Goal: Task Accomplishment & Management: Manage account settings

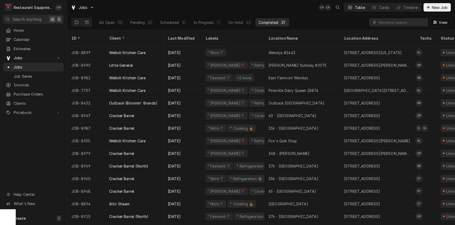
scroll to position [0, 18]
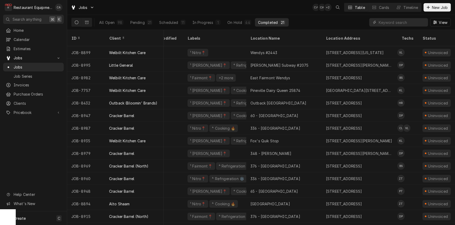
click at [271, 21] on div "Completed" at bounding box center [268, 23] width 20 height 6
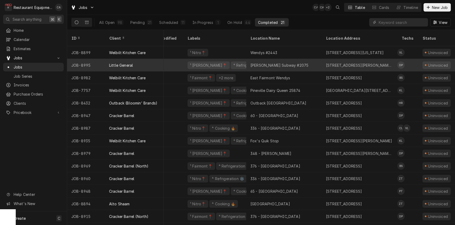
click at [332, 62] on div "3604 Robert C Byrd Dr, Beckley, WV 25801" at bounding box center [359, 65] width 67 height 6
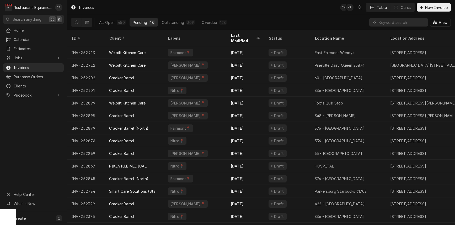
click at [280, 9] on div "Invoices CA KR Table Cards New Invoice" at bounding box center [261, 7] width 388 height 15
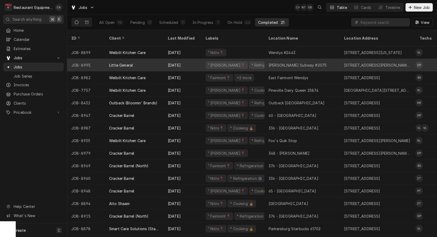
click at [292, 62] on div "Robert C Byrd Subway #2075" at bounding box center [298, 65] width 58 height 6
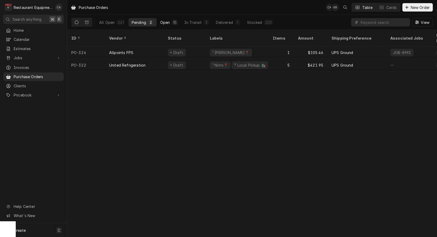
click at [168, 24] on div "Open" at bounding box center [165, 23] width 10 height 6
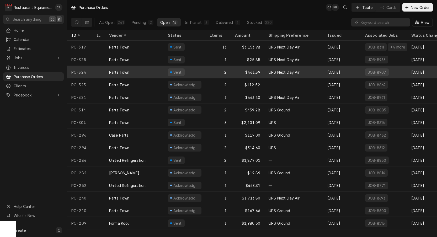
click at [266, 72] on div "UPS Next Day Air" at bounding box center [294, 72] width 59 height 13
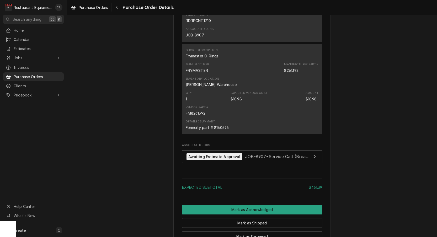
scroll to position [393, 0]
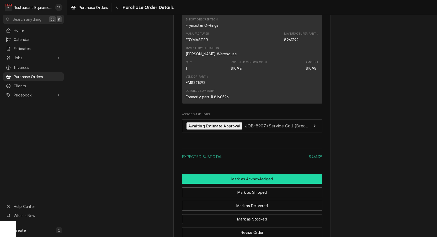
click at [258, 184] on button "Mark as Acknowledged" at bounding box center [252, 179] width 140 height 10
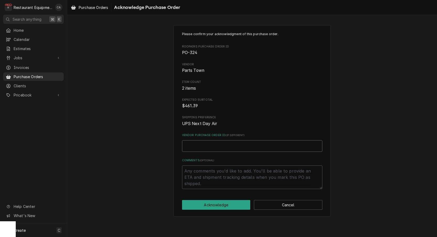
click at [202, 141] on input "Vendor Purchase Order ID ( if different )" at bounding box center [252, 146] width 140 height 12
type textarea "x"
type input "0"
type textarea "x"
type input "05"
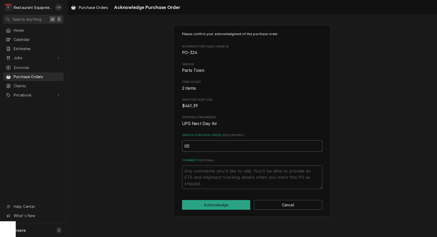
type textarea "x"
type input "050"
type textarea "x"
type input "0506"
type textarea "x"
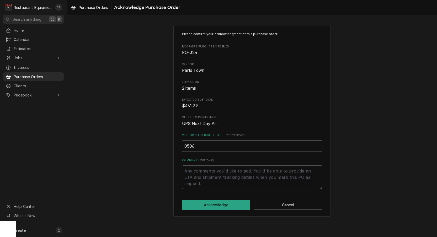
type input "05066"
type textarea "x"
type input "050664"
type textarea "x"
type input "0506648"
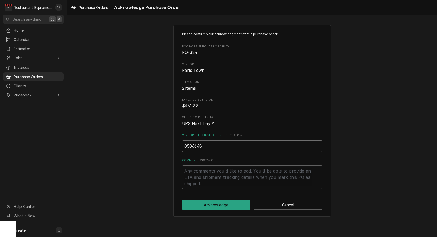
type textarea "x"
type input "05066486"
type textarea "x"
type input "050664860"
type textarea "x"
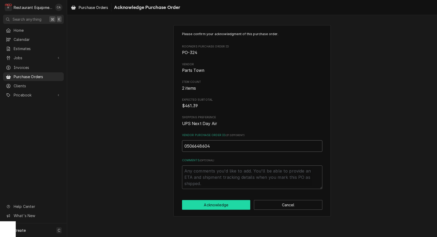
type input "0506648604"
click at [208, 202] on button "Acknowledge" at bounding box center [216, 205] width 69 height 10
type textarea "x"
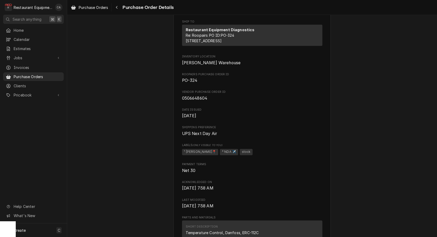
scroll to position [128, 0]
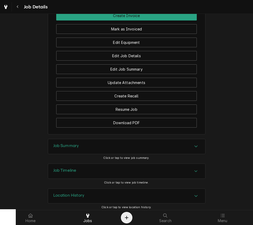
click at [73, 143] on h3 "Job Summary" at bounding box center [66, 145] width 26 height 5
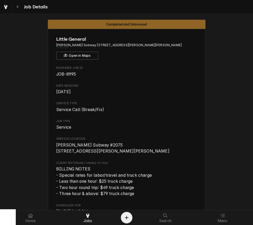
scroll to position [1, 0]
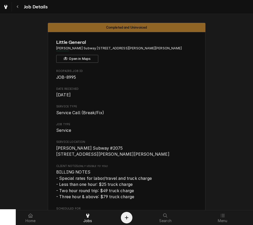
click at [32, 8] on span "Job Details" at bounding box center [34, 6] width 25 height 7
click at [18, 9] on div "Navigate back" at bounding box center [17, 6] width 5 height 5
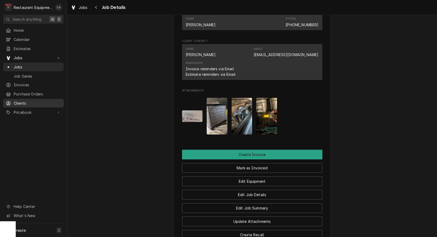
scroll to position [397, 0]
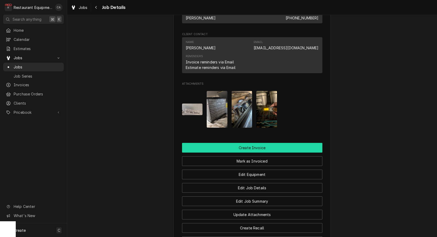
click at [234, 146] on button "Create Invoice" at bounding box center [252, 148] width 140 height 10
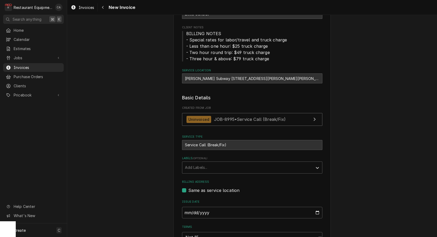
scroll to position [54, 0]
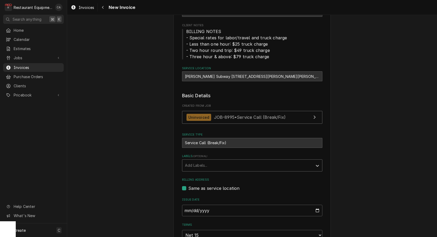
click at [209, 167] on div "Labels" at bounding box center [247, 165] width 125 height 9
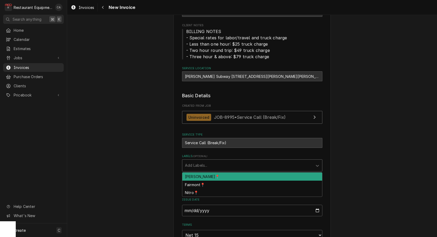
click at [206, 175] on div "BECKLEY📍" at bounding box center [252, 177] width 140 height 8
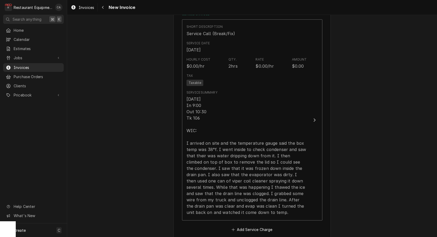
scroll to position [390, 0]
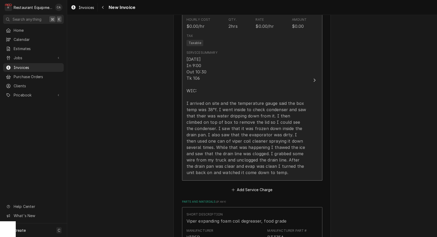
click at [214, 136] on div "9/23/25 In 9:00 Out 10:30 Tk 106 WIC: I arrived on site and the temperature gau…" at bounding box center [247, 116] width 120 height 120
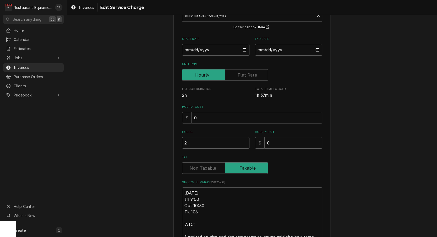
scroll to position [43, 0]
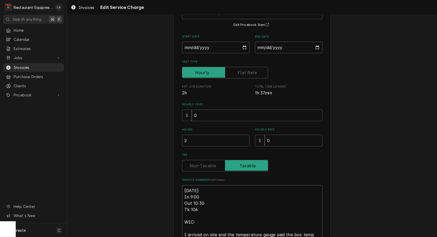
type textarea "x"
type textarea "R9/23/25 In 9:00 Out 10:30 Tk 106 WIC: I arrived on site and the temperature ga…"
type textarea "x"
type textarea "Ro9/23/25 In 9:00 Out 10:30 Tk 106 WIC: I arrived on site and the temperature g…"
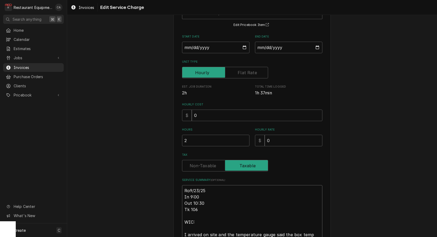
type textarea "x"
type textarea "Roo9/23/25 In 9:00 Out 10:30 Tk 106 WIC: I arrived on site and the temperature …"
type textarea "x"
type textarea "Roo 9/23/25 In 9:00 Out 10:30 Tk 106 WIC: I arrived on site and the temperature…"
type textarea "x"
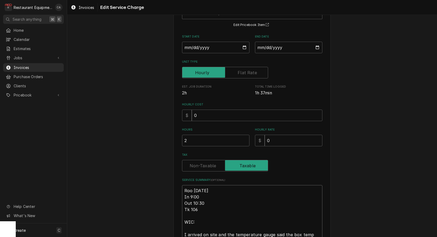
type textarea "Roo 89/23/25 In 9:00 Out 10:30 Tk 106 WIC: I arrived on site and the temperatur…"
type textarea "x"
type textarea "Roo 899/23/25 In 9:00 Out 10:30 Tk 106 WIC: I arrived on site and the temperatu…"
type textarea "x"
type textarea "Roo 8999/23/25 In 9:00 Out 10:30 Tk 106 WIC: I arrived on site and the temperat…"
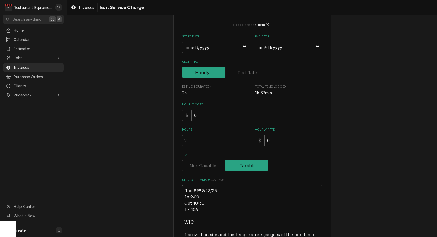
type textarea "x"
type textarea "Roo 89959/23/25 In 9:00 Out 10:30 Tk 106 WIC: I arrived on site and the tempera…"
type textarea "x"
type textarea "Roo 8995 9/23/25 In 9:00 Out 10:30 Tk 106 WIC: I arrived on site and the temper…"
type textarea "x"
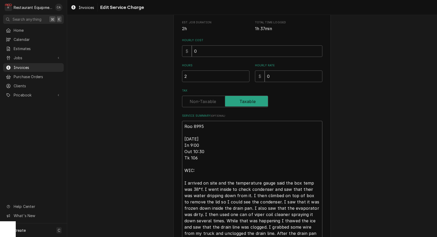
scroll to position [137, 0]
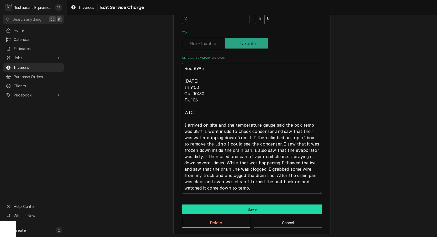
type textarea "Roo 8995 9/23/25 In 9:00 Out 10:30 Tk 106 WIC: I arrived on site and the temper…"
click at [242, 208] on button "Save" at bounding box center [252, 210] width 140 height 10
type textarea "x"
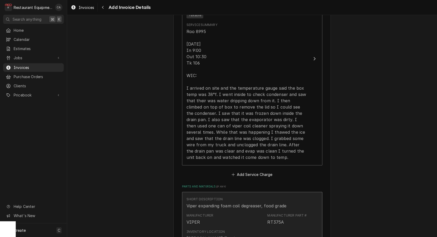
scroll to position [422, 0]
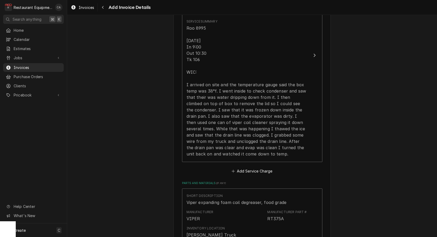
drag, startPoint x: 249, startPoint y: 165, endPoint x: 246, endPoint y: 167, distance: 3.6
click at [249, 168] on button "Add Service Charge" at bounding box center [252, 171] width 43 height 7
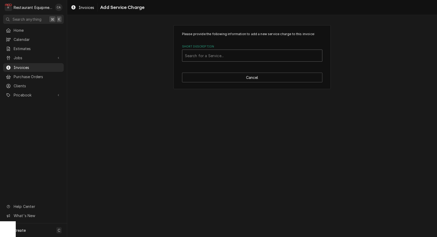
click at [214, 58] on div "Short Description" at bounding box center [252, 55] width 135 height 9
type input "travel"
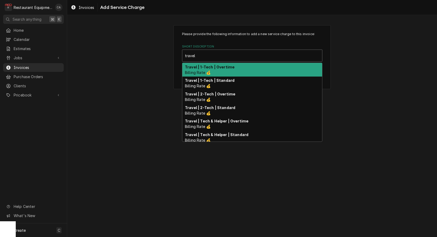
click at [221, 70] on div "Travel | 1-Tech | Overtime Billing Rate 💰" at bounding box center [252, 70] width 140 height 14
type textarea "x"
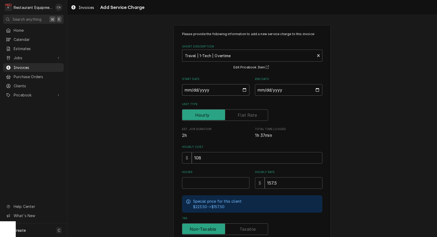
drag, startPoint x: 208, startPoint y: 90, endPoint x: 214, endPoint y: 100, distance: 11.5
click at [208, 90] on input "Start Date" at bounding box center [215, 90] width 67 height 12
type input "2025-09-23"
type textarea "x"
click at [283, 88] on input "End Date" at bounding box center [288, 90] width 67 height 12
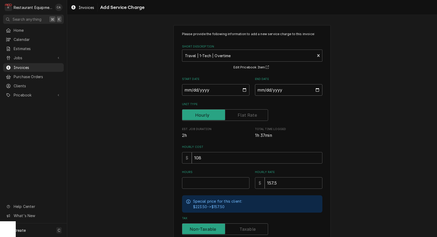
type input "2025-09-23"
click at [211, 178] on input "Hours" at bounding box center [215, 183] width 67 height 12
type textarea "x"
type input "1"
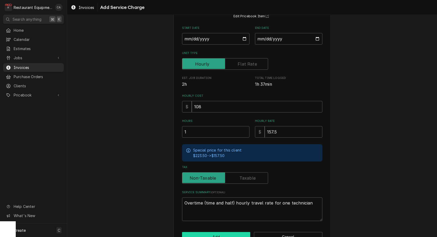
click at [217, 232] on button "Add" at bounding box center [216, 237] width 69 height 10
type textarea "x"
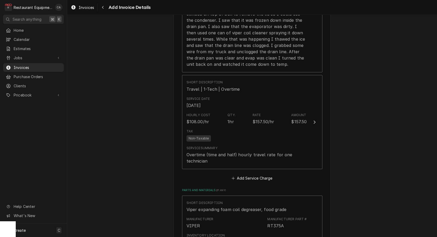
scroll to position [513, 0]
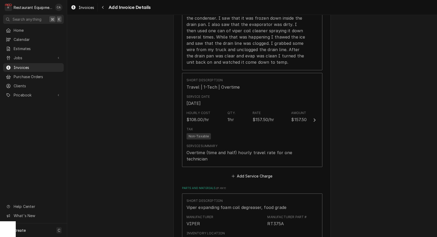
click at [241, 173] on button "Add Service Charge" at bounding box center [252, 176] width 43 height 7
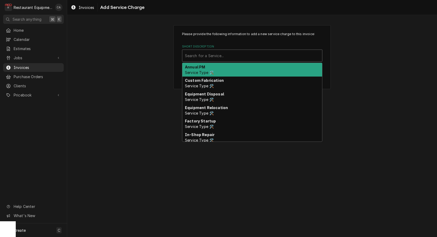
click at [205, 57] on div "Search for a Service..." at bounding box center [252, 56] width 135 height 6
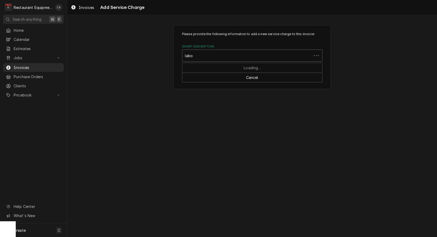
type input "labor"
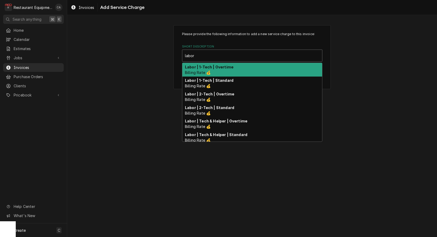
click at [212, 69] on div "Labor | 1-Tech | Overtime Billing Rate 💰" at bounding box center [252, 70] width 140 height 14
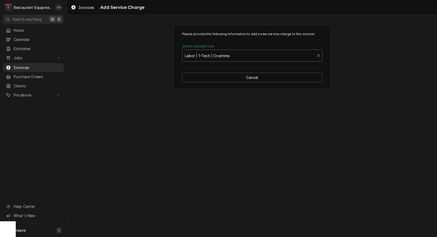
type textarea "x"
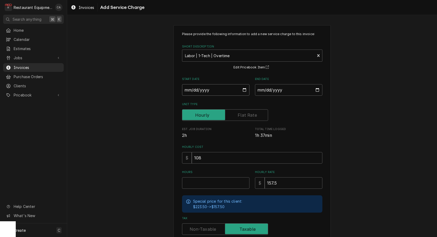
click at [204, 92] on input "Start Date" at bounding box center [215, 90] width 67 height 12
type input "2025-09-23"
type textarea "x"
drag, startPoint x: 290, startPoint y: 93, endPoint x: 286, endPoint y: 97, distance: 5.9
click at [290, 93] on input "End Date" at bounding box center [288, 90] width 67 height 12
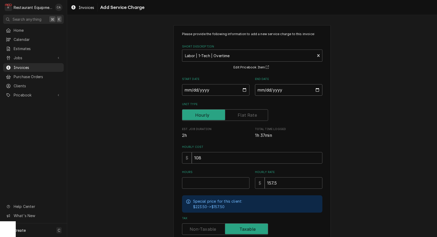
type input "2025-09-23"
click at [201, 180] on input "Hours" at bounding box center [215, 183] width 67 height 12
type textarea "x"
type input "1"
type textarea "x"
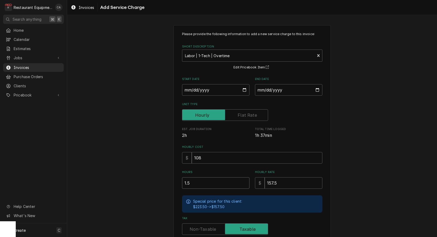
type input "1.5"
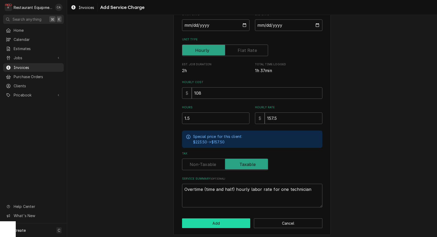
click at [212, 225] on button "Add" at bounding box center [216, 224] width 69 height 10
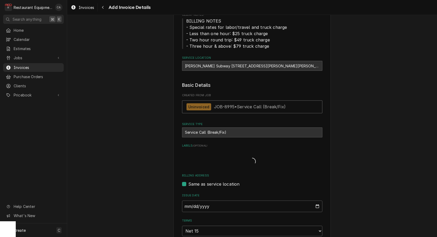
type textarea "x"
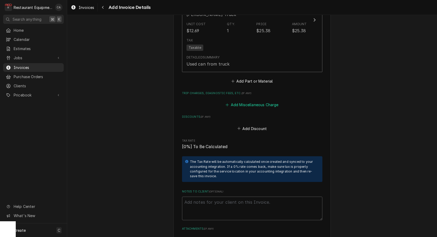
click at [242, 101] on button "Add Miscellaneous Charge" at bounding box center [252, 104] width 55 height 7
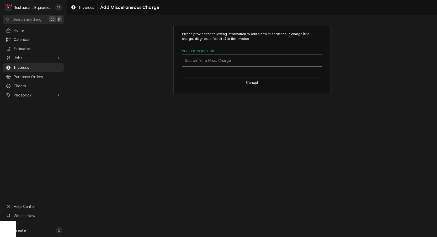
click at [201, 62] on div "Short Description" at bounding box center [252, 60] width 135 height 9
type input "truck"
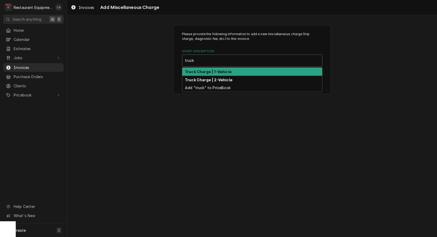
click at [202, 74] on div "Truck Charge | 1-Vehicle" at bounding box center [252, 72] width 140 height 8
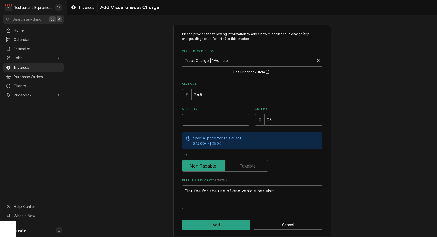
click at [199, 122] on input "Quantity" at bounding box center [215, 120] width 67 height 12
type textarea "x"
type input "1"
type textarea "x"
type input "1.5"
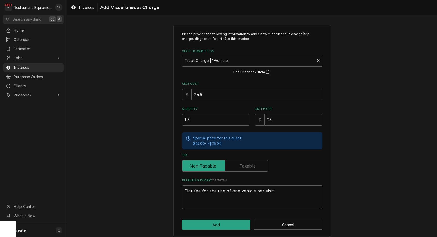
click at [208, 95] on input "24.5" at bounding box center [257, 95] width 131 height 12
type textarea "x"
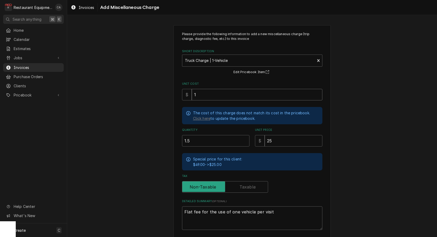
type input "1"
click at [221, 96] on input "1" at bounding box center [257, 95] width 131 height 12
type textarea "x"
type input "12"
type textarea "x"
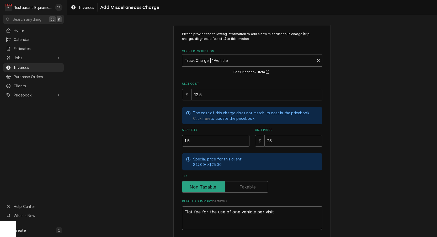
type input "12.5"
click at [283, 208] on textarea "Flat fee for the use of one vehicle per visit" at bounding box center [252, 219] width 140 height 24
type textarea "x"
type textarea "Flat fee for the use of one vehicle per visit"
type textarea "x"
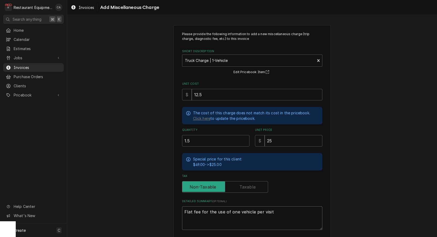
type textarea "Flat fee for the use of one vehicle per visit -"
type textarea "x"
type textarea "Flat fee for the use of one vehicle per visit -"
type textarea "x"
type textarea "Flat fee for the use of one vehicle per visit - o"
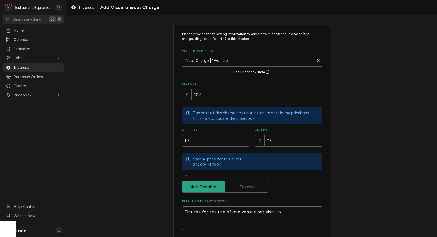
type textarea "x"
type textarea "Flat fee for the use of one vehicle per visit - ov"
type textarea "x"
type textarea "Flat fee for the use of one vehicle per visit - ove"
type textarea "x"
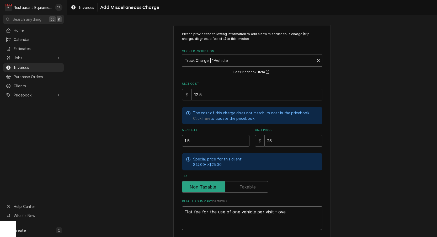
type textarea "Flat fee for the use of one vehicle per visit - over"
type textarea "x"
type textarea "Flat fee for the use of one vehicle per visit - overt"
type textarea "x"
type textarea "Flat fee for the use of one vehicle per visit - overti"
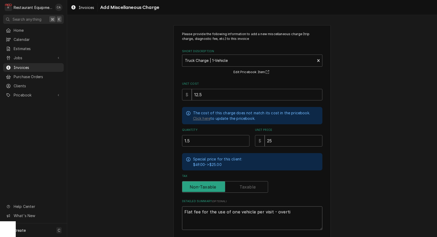
type textarea "x"
type textarea "Flat fee for the use of one vehicle per visit - overtim"
type textarea "x"
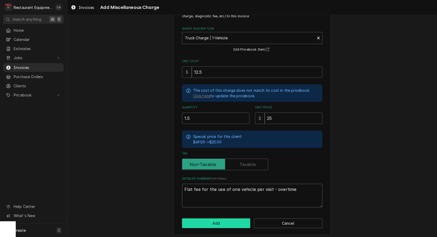
type textarea "Flat fee for the use of one vehicle per visit - overtime"
click at [211, 219] on button "Add" at bounding box center [216, 224] width 69 height 10
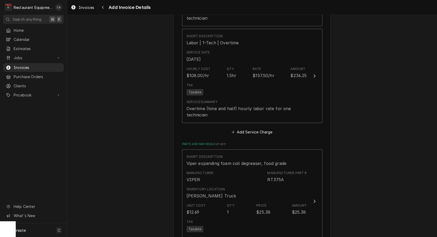
scroll to position [673, 0]
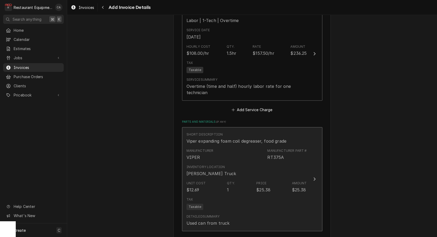
click at [223, 165] on div "Inventory Location" at bounding box center [206, 167] width 39 height 5
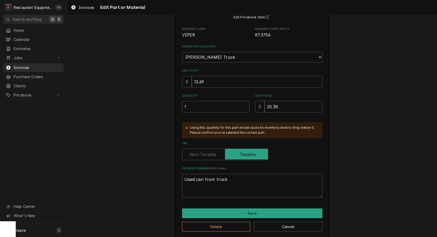
scroll to position [50, 0]
drag, startPoint x: 227, startPoint y: 174, endPoint x: 150, endPoint y: 170, distance: 77.0
click at [150, 170] on div "Use the fields below to edit this part or material: Short Description Viper exp…" at bounding box center [252, 107] width 370 height 273
type textarea "x"
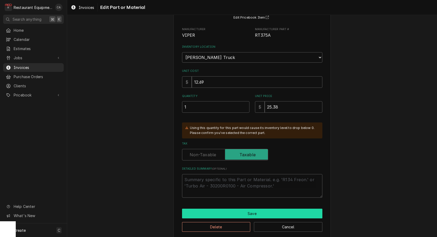
click at [237, 209] on button "Save" at bounding box center [252, 214] width 140 height 10
type textarea "x"
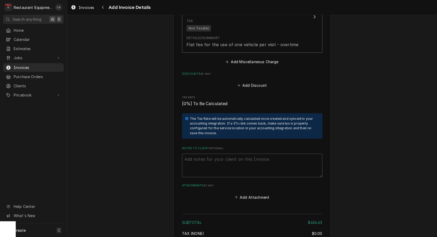
scroll to position [937, 0]
click at [253, 194] on button "Add Attachment" at bounding box center [252, 197] width 37 height 7
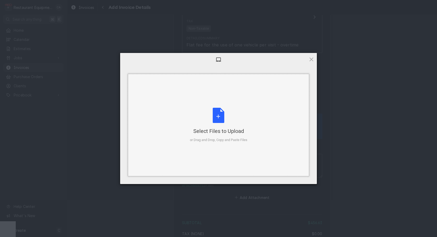
click at [214, 151] on div "Select Files to Upload or Drag and Drop, Copy and Paste Files" at bounding box center [218, 125] width 181 height 102
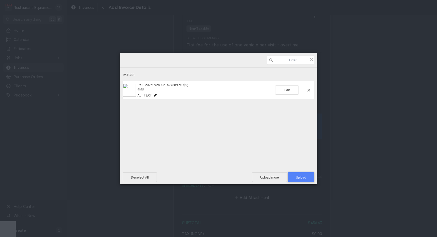
click at [298, 179] on span "Upload 1" at bounding box center [301, 178] width 10 height 4
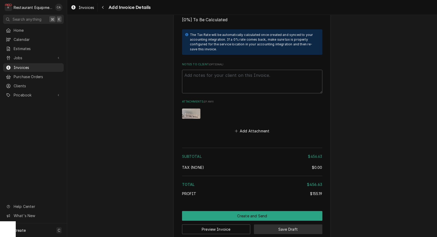
scroll to position [0, 0]
click at [290, 225] on button "Save Draft" at bounding box center [288, 230] width 69 height 10
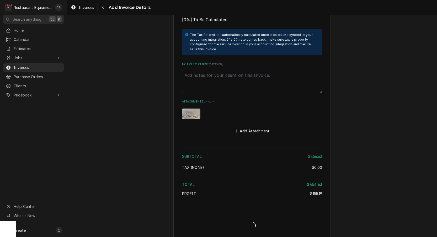
type textarea "x"
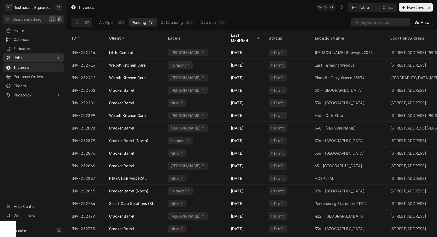
click at [20, 56] on span "Jobs" at bounding box center [34, 58] width 40 height 6
click at [19, 65] on span "Jobs" at bounding box center [38, 67] width 48 height 6
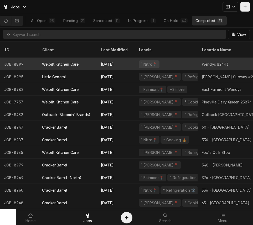
click at [211, 61] on div "Wendys #2443" at bounding box center [215, 64] width 27 height 6
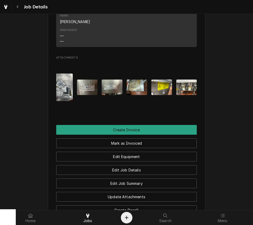
click at [135, 88] on img "Attachments" at bounding box center [137, 87] width 21 height 15
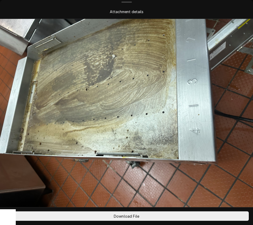
click at [117, 169] on img at bounding box center [126, 114] width 253 height 190
click at [232, 132] on img at bounding box center [126, 114] width 253 height 190
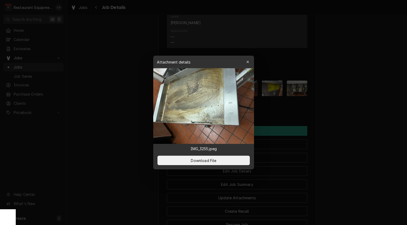
drag, startPoint x: 246, startPoint y: 64, endPoint x: 240, endPoint y: 70, distance: 8.5
click at [246, 64] on div "button" at bounding box center [247, 61] width 5 height 5
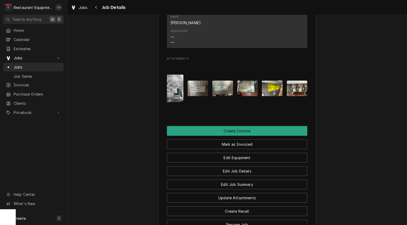
click at [253, 89] on img "Attachments" at bounding box center [272, 88] width 21 height 15
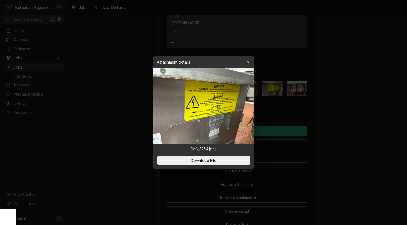
click at [253, 87] on div at bounding box center [203, 112] width 407 height 225
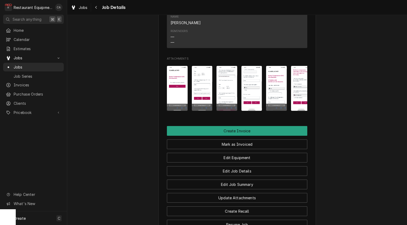
click at [253, 101] on img "Attachments" at bounding box center [276, 88] width 21 height 45
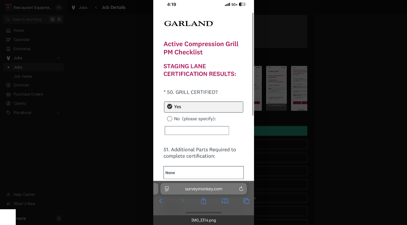
click at [253, 113] on div at bounding box center [203, 112] width 407 height 225
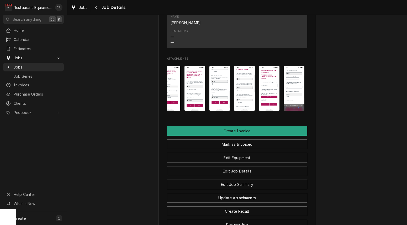
scroll to position [0, 130]
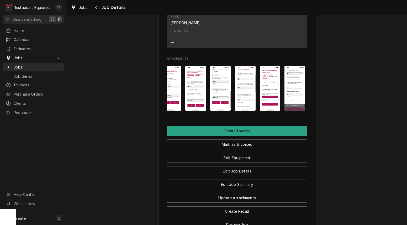
click at [219, 93] on img "Attachments" at bounding box center [220, 88] width 21 height 45
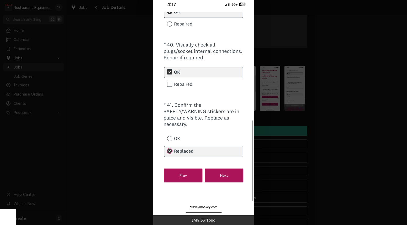
drag, startPoint x: 339, startPoint y: 131, endPoint x: 319, endPoint y: 128, distance: 20.5
click at [253, 131] on div at bounding box center [203, 112] width 407 height 225
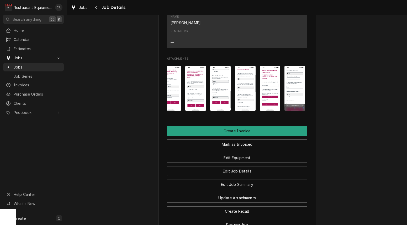
click at [225, 99] on img "Attachments" at bounding box center [220, 88] width 21 height 45
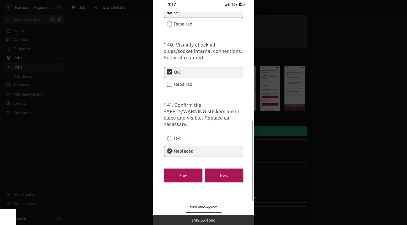
drag, startPoint x: 314, startPoint y: 118, endPoint x: 302, endPoint y: 117, distance: 11.3
click at [253, 118] on div at bounding box center [203, 112] width 407 height 225
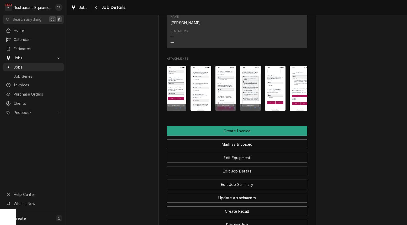
scroll to position [0, 331]
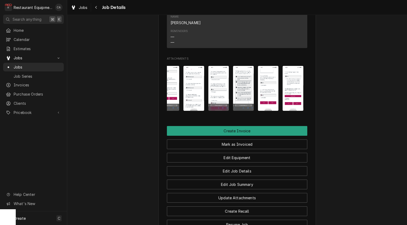
click at [217, 95] on img "Attachments" at bounding box center [218, 88] width 21 height 45
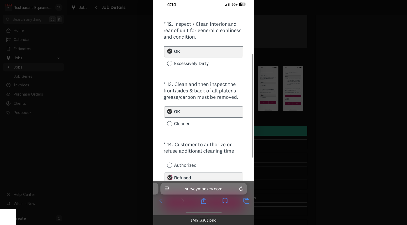
drag, startPoint x: 321, startPoint y: 117, endPoint x: 298, endPoint y: 116, distance: 23.4
click at [253, 117] on div at bounding box center [203, 112] width 407 height 225
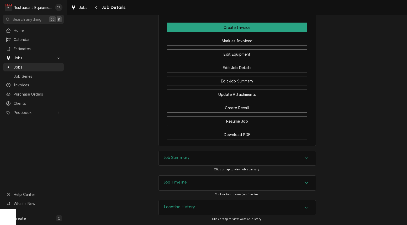
scroll to position [643, 0]
drag, startPoint x: 179, startPoint y: 160, endPoint x: 176, endPoint y: 159, distance: 3.2
click at [179, 160] on h3 "Job Summary" at bounding box center [177, 157] width 26 height 5
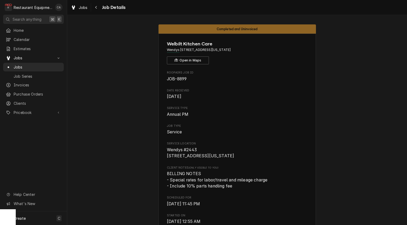
scroll to position [0, 0]
click at [181, 60] on button "Open in Maps" at bounding box center [188, 60] width 42 height 8
drag, startPoint x: 101, startPoint y: 117, endPoint x: 105, endPoint y: 116, distance: 3.5
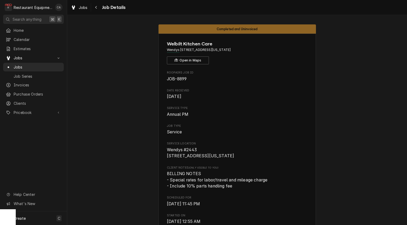
click at [182, 63] on button "Open in Maps" at bounding box center [188, 60] width 42 height 8
click at [82, 6] on span "Jobs" at bounding box center [83, 8] width 9 height 6
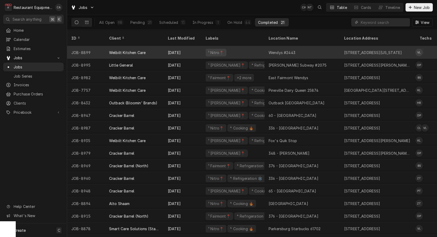
click at [289, 49] on div "Wendys #2443" at bounding box center [303, 52] width 76 height 13
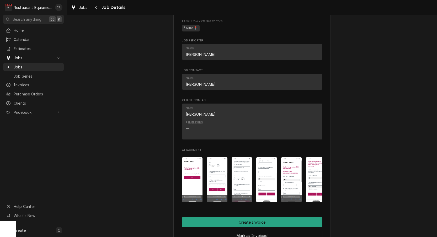
scroll to position [541, 0]
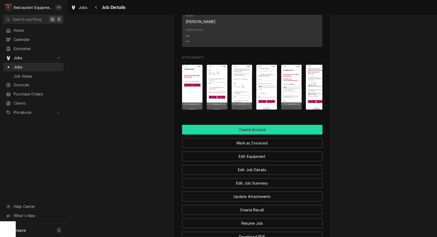
click at [237, 131] on button "Create Invoice" at bounding box center [252, 130] width 140 height 10
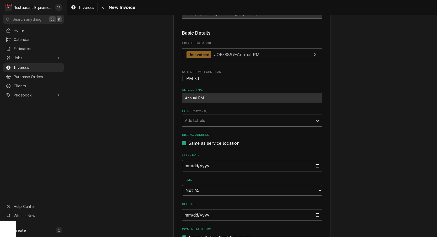
scroll to position [119, 0]
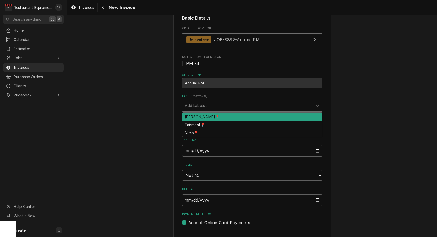
click at [200, 104] on div "Add Labels..." at bounding box center [247, 106] width 125 height 6
drag, startPoint x: 199, startPoint y: 116, endPoint x: 165, endPoint y: 118, distance: 34.7
click at [196, 116] on div "[PERSON_NAME]📍" at bounding box center [252, 117] width 140 height 8
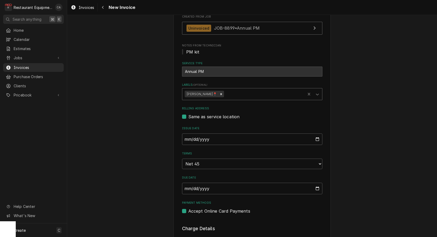
scroll to position [130, 0]
click at [219, 93] on icon "Remove BECKLEY📍" at bounding box center [221, 95] width 4 height 4
click at [210, 93] on div "Labels" at bounding box center [247, 94] width 125 height 9
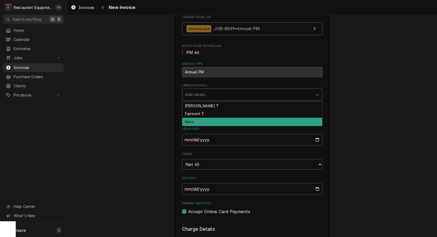
drag, startPoint x: 193, startPoint y: 119, endPoint x: 170, endPoint y: 120, distance: 22.8
click at [192, 119] on div "Nitro📍" at bounding box center [252, 122] width 140 height 8
type textarea "x"
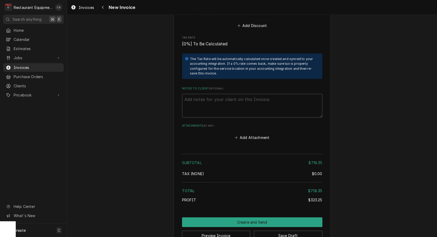
scroll to position [0, 0]
click at [247, 134] on button "Add Attachment" at bounding box center [252, 137] width 37 height 7
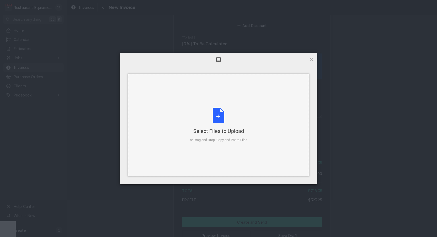
click at [197, 129] on div "Select Files to Upload" at bounding box center [218, 131] width 57 height 7
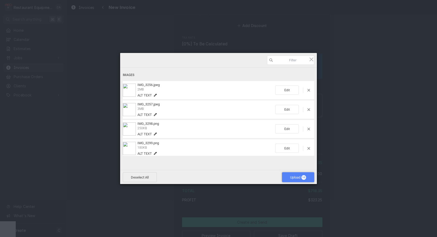
click at [292, 177] on span "Upload 10" at bounding box center [298, 178] width 16 height 4
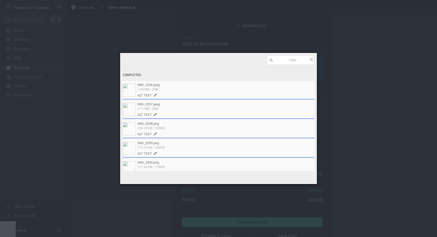
type textarea "x"
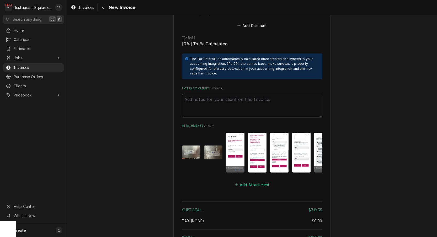
click at [253, 181] on button "Add Attachment" at bounding box center [252, 184] width 37 height 7
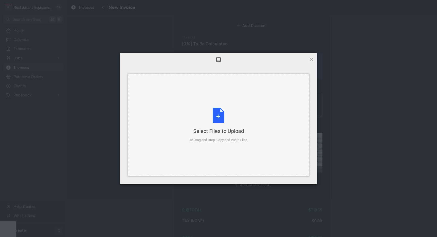
click at [229, 150] on div "Select Files to Upload or Drag and Drop, Copy and Paste Files" at bounding box center [218, 125] width 181 height 102
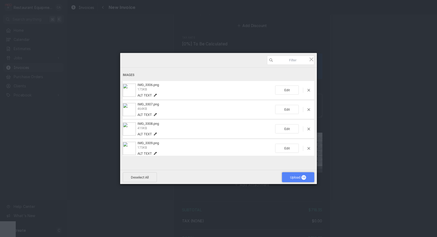
click at [293, 176] on span "Upload 10" at bounding box center [298, 178] width 16 height 4
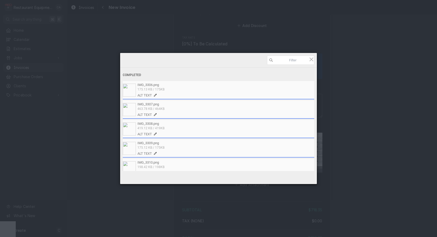
type textarea "x"
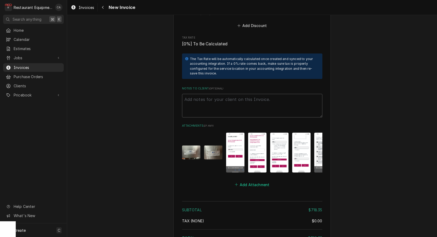
click at [262, 181] on button "Add Attachment" at bounding box center [252, 184] width 37 height 7
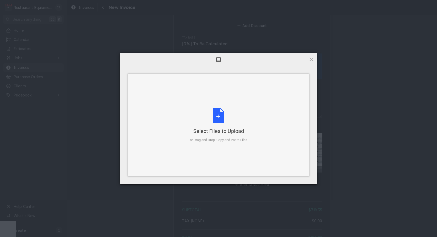
click at [177, 146] on div "Select Files to Upload or Drag and Drop, Copy and Paste Files" at bounding box center [218, 125] width 181 height 102
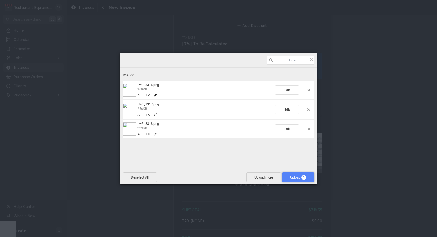
click at [298, 176] on span "Upload 3" at bounding box center [298, 178] width 16 height 4
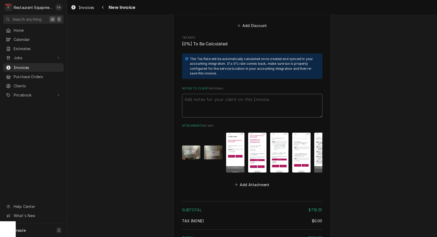
click at [198, 94] on textarea "Notes to Client ( optional )" at bounding box center [252, 106] width 140 height 24
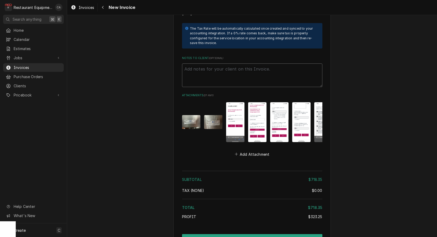
click at [207, 64] on textarea "Notes to Client ( optional )" at bounding box center [252, 76] width 140 height 24
type textarea "x"
type textarea "C"
type textarea "x"
type textarea "CA"
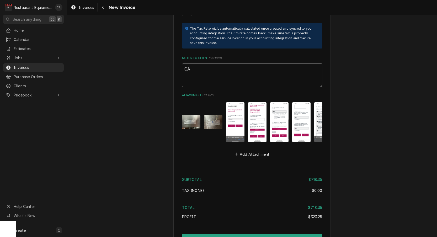
type textarea "x"
type textarea "CA3"
type textarea "x"
type textarea "CA31"
type textarea "x"
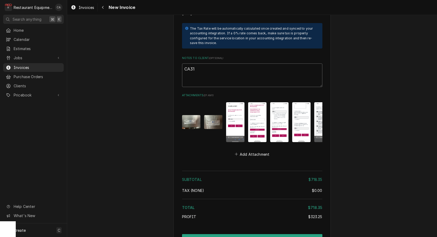
type textarea "CA313"
type textarea "x"
type textarea "CA3138"
type textarea "x"
type textarea "CA31386"
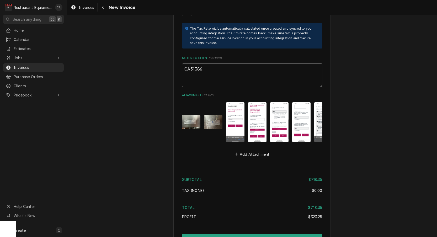
type textarea "x"
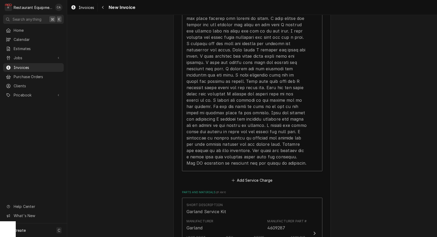
type textarea "CA313861"
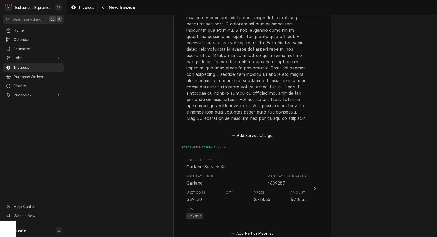
scroll to position [733, 0]
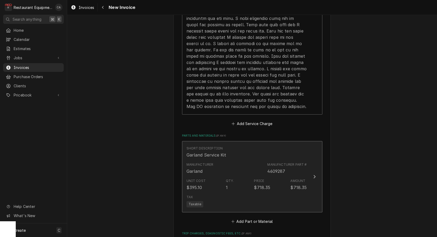
click at [229, 160] on div "Manufacturer Garland Manufacturer Part # 4609287" at bounding box center [247, 168] width 120 height 16
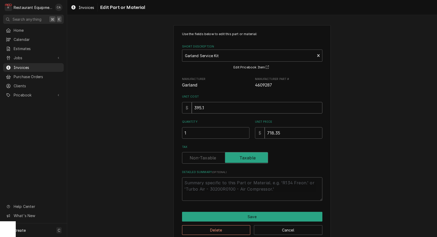
click at [218, 106] on input "395.1" at bounding box center [257, 108] width 131 height 12
type textarea "x"
type input "4"
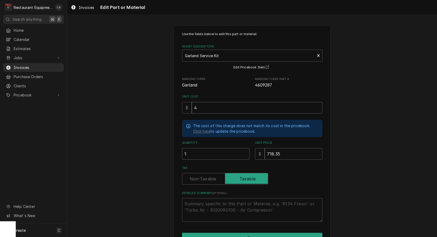
type textarea "x"
type input "49"
type textarea "x"
type input "495"
type textarea "x"
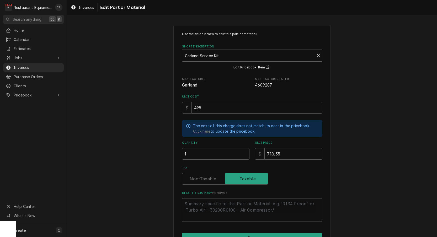
type input "495.5"
type textarea "x"
type input "495.56"
type textarea "x"
type input "4"
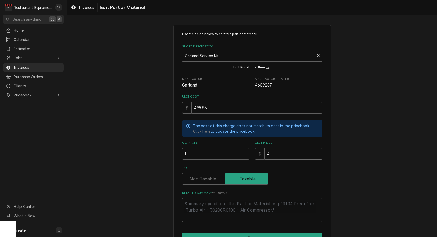
type textarea "x"
type input "49"
type textarea "x"
type input "495"
type textarea "x"
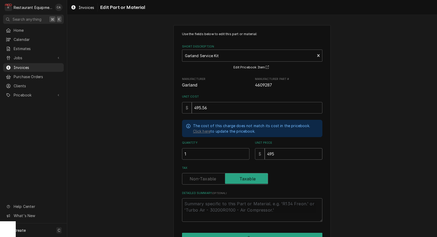
type input "495.5"
type textarea "x"
type input "495.56"
click at [198, 176] on label "Tax" at bounding box center [225, 179] width 86 height 12
click at [198, 176] on input "Tax" at bounding box center [225, 179] width 81 height 12
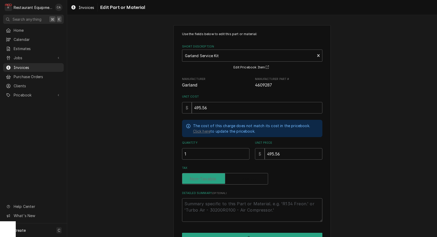
checkbox input "false"
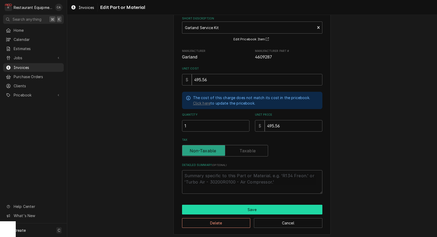
click at [249, 208] on button "Save" at bounding box center [252, 210] width 140 height 10
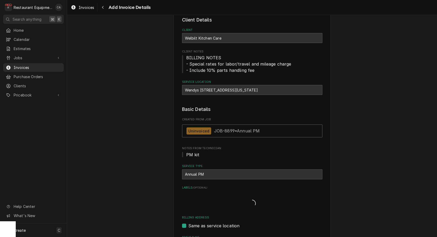
scroll to position [733, 0]
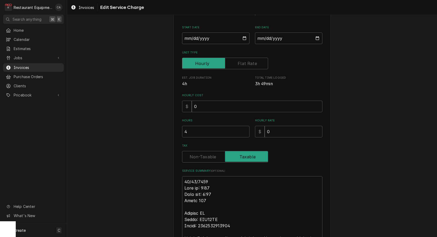
type textarea "x"
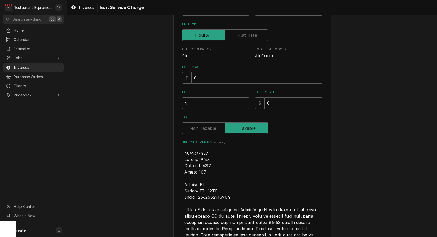
scroll to position [81, 0]
click at [201, 125] on label "Tax" at bounding box center [225, 128] width 86 height 12
click at [201, 125] on input "Tax" at bounding box center [225, 128] width 81 height 12
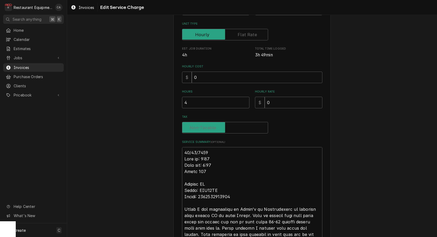
checkbox input "false"
type textarea "x"
type textarea "R09/24/2025 Time in: 1:00 Time out: 4:45 Truck 206 Garland PM Model: XРE36AC Se…"
type textarea "x"
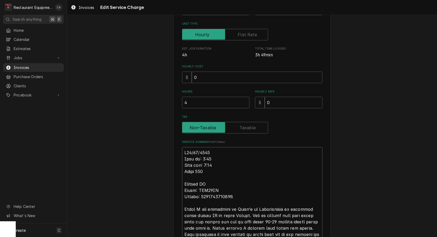
type textarea "Ro09/24/2025 Time in: 1:00 Time out: 4:45 Truck 206 Garland PM Model: XРE36AC S…"
type textarea "x"
type textarea "Roo09/24/2025 Time in: 1:00 Time out: 4:45 Truck 206 Garland PM Model: XРE36AC …"
type textarea "x"
type textarea "Roo 09/24/2025 Time in: 1:00 Time out: 4:45 Truck 206 Garland PM Model: XРE36AC…"
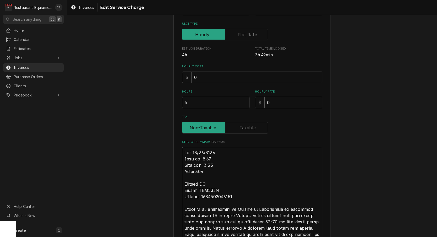
type textarea "x"
type textarea "Roo 809/24/2025 Time in: 1:00 Time out: 4:45 Truck 206 Garland PM Model: XРE36A…"
type textarea "x"
type textarea "Roo 8809/24/2025 Time in: 1:00 Time out: 4:45 Truck 206 Garland PM Model: XРE36…"
type textarea "x"
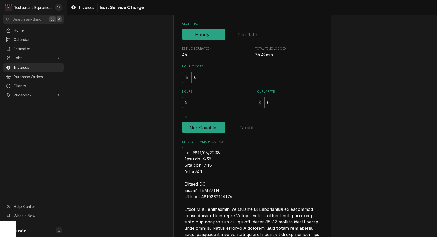
type textarea "Roo 88909/24/2025 Time in: 1:00 Time out: 4:45 Truck 206 Garland PM Model: XРE3…"
type textarea "x"
type textarea "Roo 889909/24/2025 Time in: 1:00 Time out: 4:45 Truck 206 Garland PM Model: XРE…"
type textarea "x"
type textarea "Roo 8899 09/24/2025 Time in: 1:00 Time out: 4:45 Truck 206 Garland PM Model: XР…"
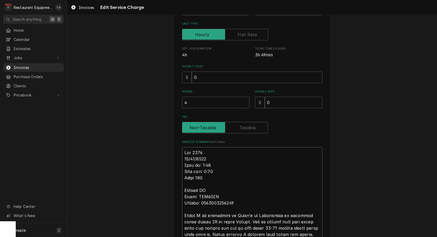
type textarea "x"
type textarea "Roo 8899 09/24/2025 Time in: 1:00 Time out: 4:45 Truck 206 Garland PM Model: XР…"
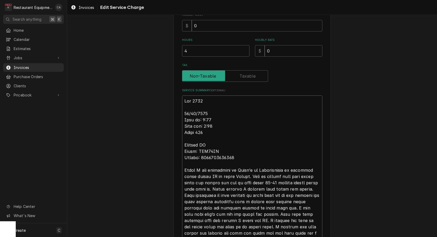
scroll to position [134, 0]
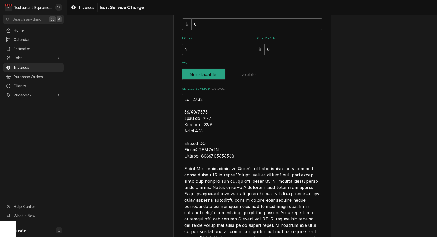
drag, startPoint x: 217, startPoint y: 124, endPoint x: 177, endPoint y: 119, distance: 39.7
click at [176, 118] on div "Use the fields below to edit this service charge Short Description Annual PM Se…" at bounding box center [253, 194] width 158 height 607
type textarea "x"
type textarea "Roo 8899 09/24/2025 Truck 206 Garland PM Model: XРE36AC Serial: 2307100100467 T…"
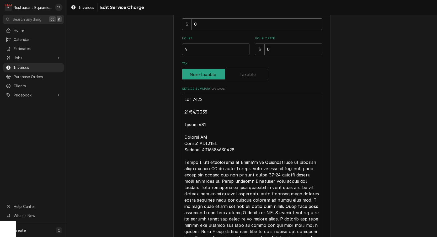
type textarea "x"
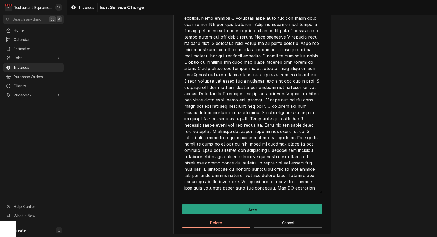
scroll to position [0, 0]
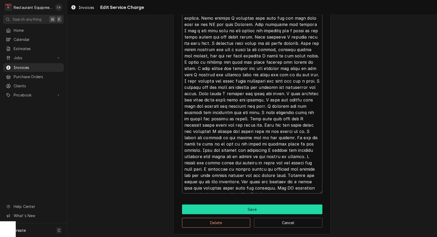
type textarea "Roo 8899 09/24/2025 Truck 206 Garland PM Model: XРE36AC Serial: 2307100100467 T…"
click at [245, 211] on button "Save" at bounding box center [252, 210] width 140 height 10
type textarea "x"
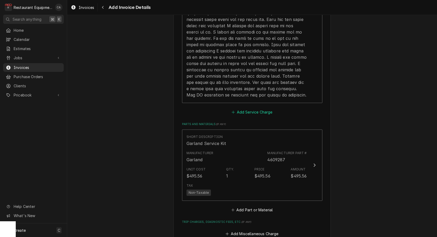
scroll to position [744, 0]
click at [263, 108] on button "Add Service Charge" at bounding box center [252, 111] width 43 height 7
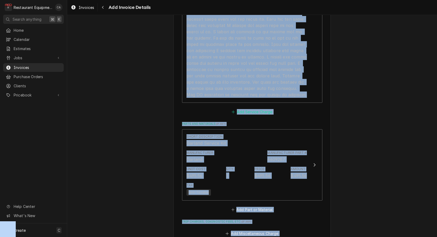
click at [263, 99] on div "Please provide the following information to create your invoice: Client Details…" at bounding box center [252, 126] width 370 height 222
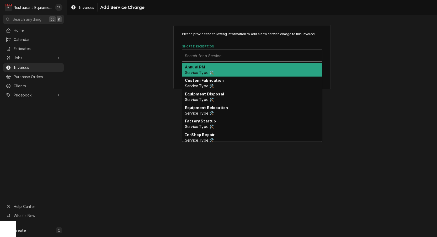
click at [212, 57] on div "Search for a Service..." at bounding box center [252, 56] width 135 height 6
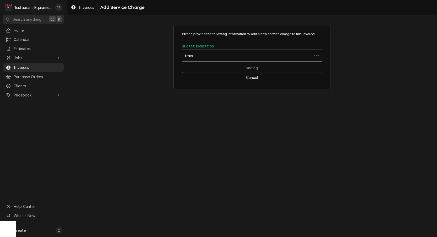
type input "travel"
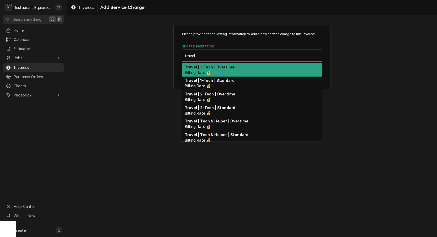
drag, startPoint x: 216, startPoint y: 84, endPoint x: 218, endPoint y: 69, distance: 15.8
click at [218, 69] on div "Travel | 1-Tech | Overtime Billing Rate 💰 Travel | 1-Tech | Standard Billing Ra…" at bounding box center [252, 102] width 140 height 79
click at [218, 69] on strong "Travel | 1-Tech | Overtime" at bounding box center [210, 67] width 50 height 4
type textarea "x"
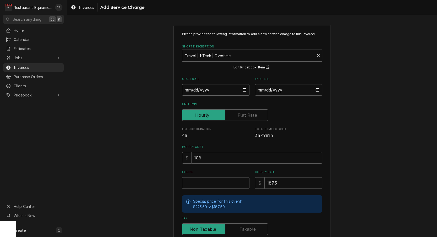
click at [195, 88] on input "Start Date" at bounding box center [215, 90] width 67 height 12
drag, startPoint x: 200, startPoint y: 91, endPoint x: 208, endPoint y: 98, distance: 10.5
click at [200, 91] on input "Start Date" at bounding box center [215, 90] width 67 height 12
type input "2025-09-24"
type textarea "x"
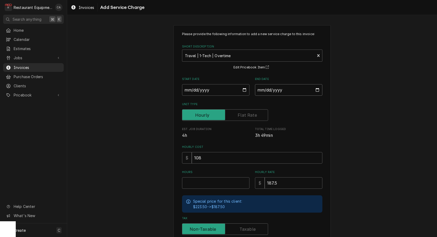
click at [270, 88] on input "End Date" at bounding box center [288, 90] width 67 height 12
type input "[DATE]"
drag, startPoint x: 363, startPoint y: 117, endPoint x: 275, endPoint y: 165, distance: 100.0
click at [363, 117] on div "Please provide the following information to add a new service charge to this in…" at bounding box center [252, 162] width 370 height 284
click at [216, 176] on div "Hours" at bounding box center [215, 179] width 67 height 19
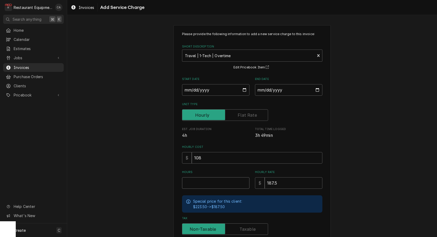
click at [203, 181] on input "Hours" at bounding box center [215, 183] width 67 height 12
click at [201, 184] on input "Hours" at bounding box center [215, 183] width 67 height 12
type textarea "x"
type input "1"
type textarea "x"
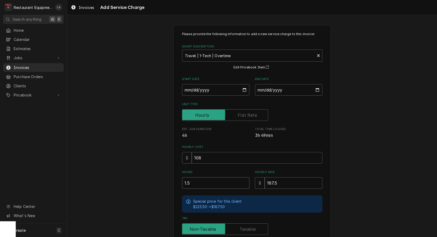
type input "1.5"
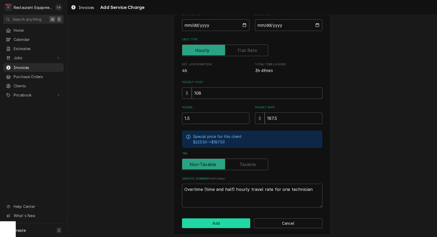
click at [205, 219] on button "Add" at bounding box center [216, 224] width 69 height 10
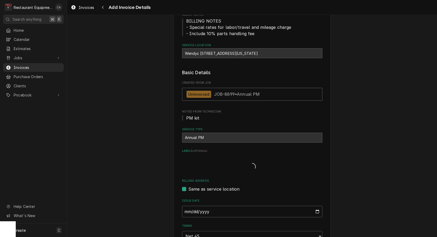
type textarea "x"
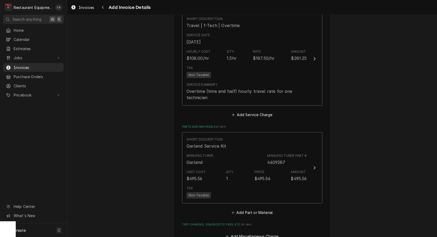
scroll to position [857, 0]
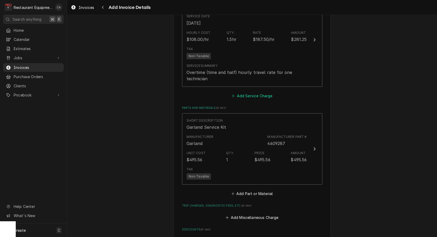
click at [240, 92] on button "Add Service Charge" at bounding box center [252, 95] width 43 height 7
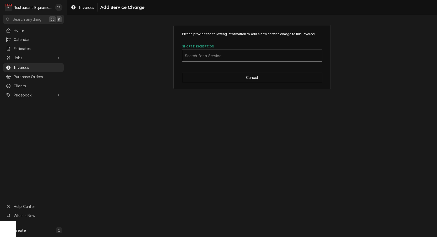
click at [208, 61] on div "Search for a Service..." at bounding box center [252, 56] width 140 height 12
type input "labor"
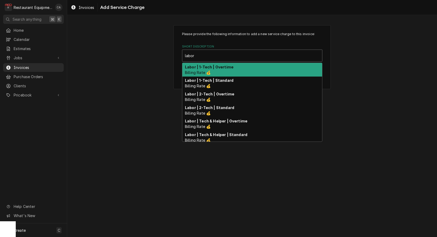
click at [216, 67] on strong "Labor | 1-Tech | Overtime" at bounding box center [209, 67] width 49 height 4
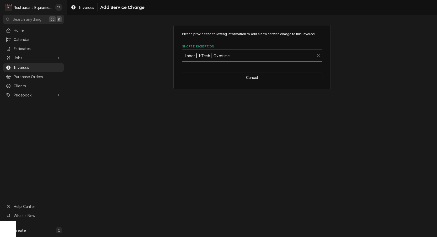
type textarea "x"
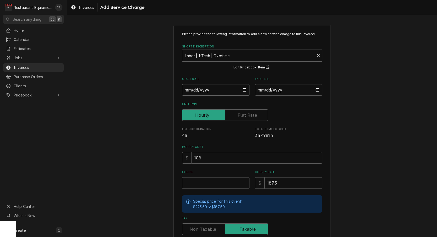
click at [212, 93] on input "Start Date" at bounding box center [215, 90] width 67 height 12
type input "[DATE]"
type textarea "x"
drag, startPoint x: 263, startPoint y: 92, endPoint x: 266, endPoint y: 93, distance: 3.4
click at [263, 92] on input "End Date" at bounding box center [288, 90] width 67 height 12
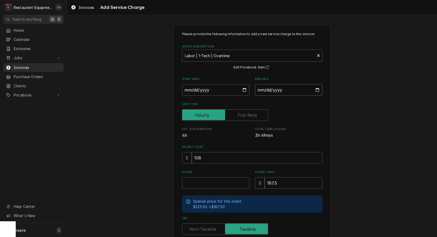
type input "2025-09-24"
click at [355, 119] on div "Please provide the following information to add a new service charge to this in…" at bounding box center [252, 162] width 370 height 284
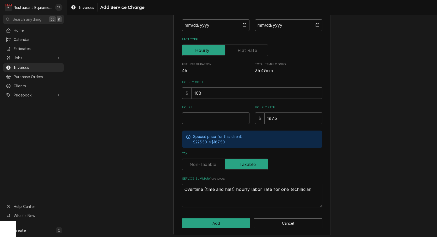
click at [201, 115] on input "Hours" at bounding box center [215, 119] width 67 height 12
click at [222, 119] on input "Hours" at bounding box center [215, 119] width 67 height 12
type textarea "x"
type input "7"
type textarea "x"
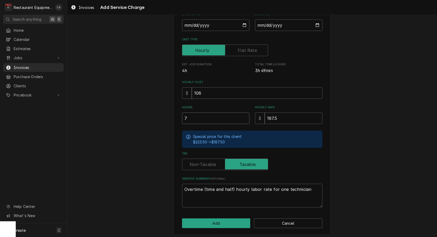
type input "78"
type textarea "x"
type input "78.4"
type textarea "x"
type input "78.40"
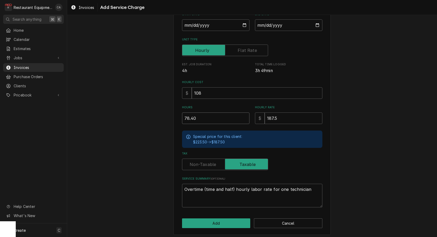
drag, startPoint x: 202, startPoint y: 114, endPoint x: 168, endPoint y: 114, distance: 33.9
click at [168, 114] on div "Please provide the following information to add a new service charge to this in…" at bounding box center [252, 98] width 370 height 284
type textarea "x"
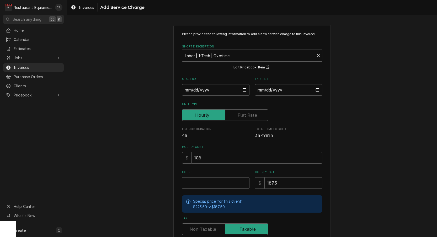
click at [198, 181] on input "Hours" at bounding box center [215, 183] width 67 height 12
type textarea "x"
type input "5"
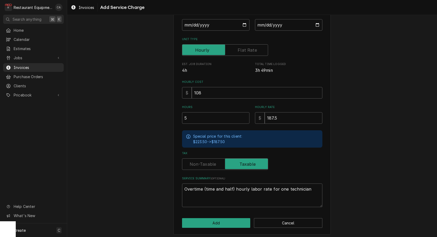
scroll to position [65, 0]
drag, startPoint x: 195, startPoint y: 164, endPoint x: 204, endPoint y: 168, distance: 10.6
click at [195, 163] on label "Tax" at bounding box center [225, 165] width 86 height 12
click at [195, 163] on input "Tax" at bounding box center [225, 165] width 81 height 12
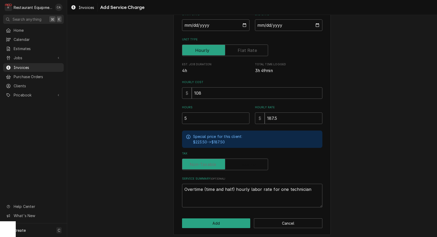
checkbox input "false"
drag, startPoint x: 224, startPoint y: 218, endPoint x: 222, endPoint y: 218, distance: 2.6
click at [222, 219] on button "Add" at bounding box center [216, 224] width 69 height 10
type textarea "x"
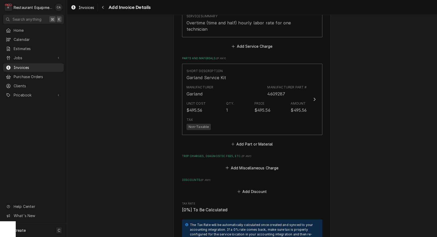
scroll to position [1028, 0]
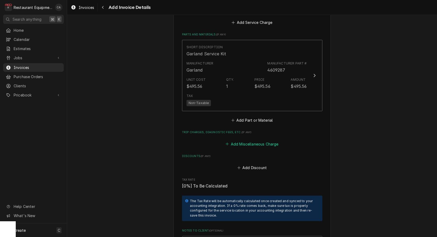
click at [246, 140] on button "Add Miscellaneous Charge" at bounding box center [252, 143] width 55 height 7
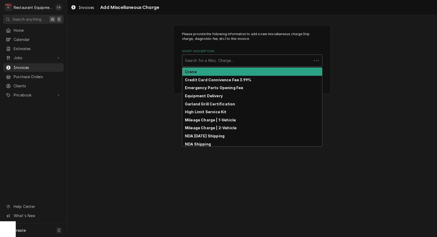
click at [193, 58] on div "Search for a Misc. Charge..." at bounding box center [247, 61] width 124 height 6
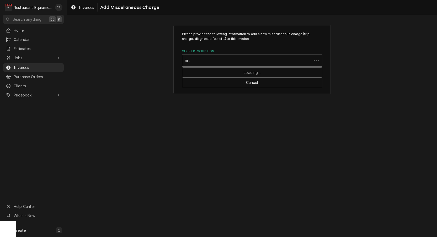
scroll to position [0, 0]
type input "mile"
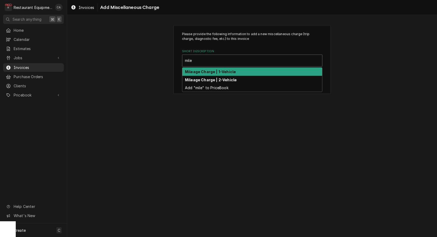
click at [199, 70] on strong "Mileage Charge | 1-Vehicle" at bounding box center [210, 72] width 51 height 4
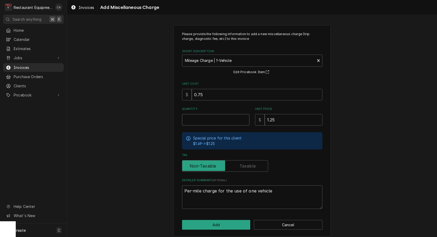
click at [202, 122] on input "Quantity" at bounding box center [215, 120] width 67 height 12
type textarea "x"
type input "7"
type textarea "x"
type input "78"
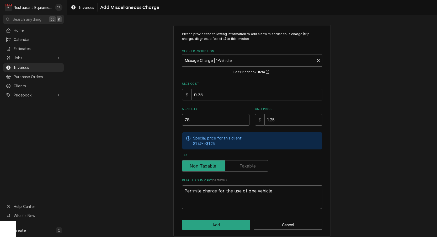
type textarea "x"
type input "78.4"
click at [217, 224] on button "Add" at bounding box center [216, 225] width 69 height 10
type textarea "x"
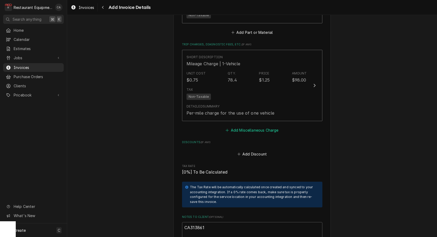
scroll to position [1111, 0]
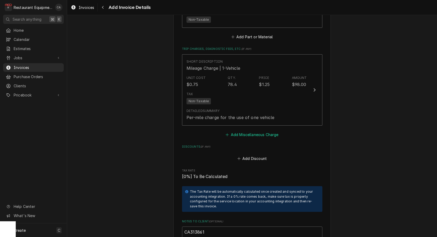
click at [246, 131] on button "Add Miscellaneous Charge" at bounding box center [252, 134] width 55 height 7
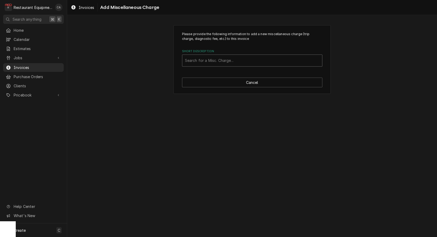
click at [207, 62] on div "Search for a Misc. Charge..." at bounding box center [252, 61] width 135 height 6
type input "parts"
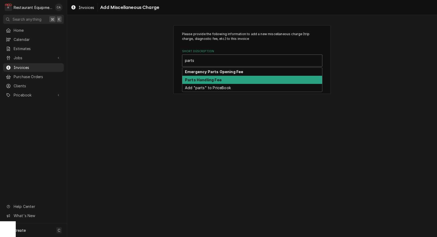
drag, startPoint x: 206, startPoint y: 78, endPoint x: 241, endPoint y: 122, distance: 55.7
click at [207, 78] on strong "Parts Handling Fee" at bounding box center [203, 80] width 37 height 4
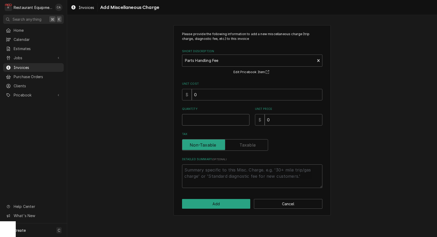
click at [201, 120] on input "Quantity" at bounding box center [215, 120] width 67 height 12
type textarea "x"
type input "1"
type textarea "x"
type input "4"
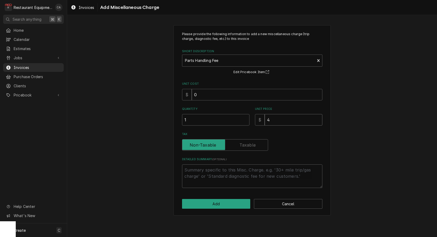
type textarea "x"
type input "49"
type textarea "x"
type input "49.5"
type textarea "x"
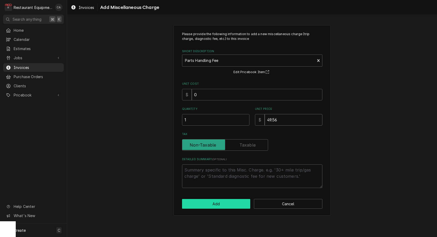
type input "49.56"
click at [200, 200] on button "Add" at bounding box center [216, 204] width 69 height 10
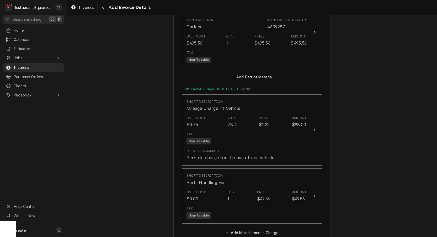
scroll to position [1028, 0]
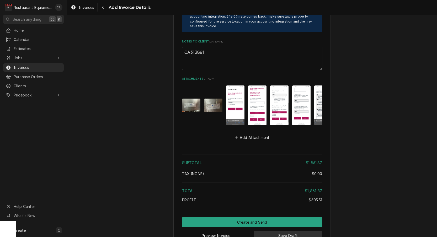
click at [278, 231] on button "Save Draft" at bounding box center [288, 236] width 69 height 10
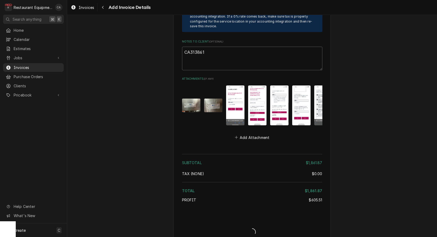
scroll to position [1346, 0]
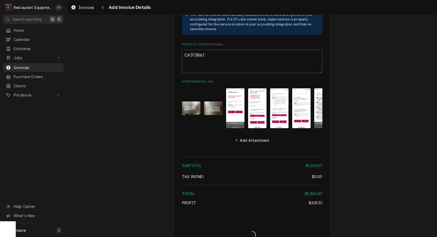
type textarea "x"
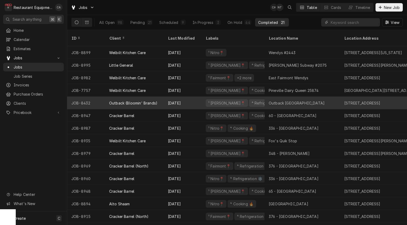
click at [286, 100] on div "Outback [GEOGRAPHIC_DATA]" at bounding box center [297, 103] width 56 height 6
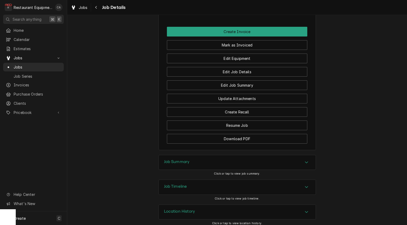
click at [179, 159] on h3 "Job Summary" at bounding box center [177, 161] width 26 height 5
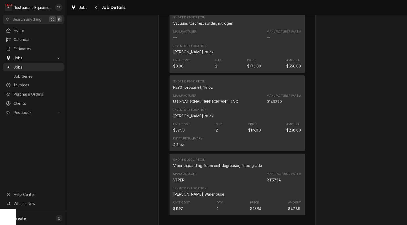
scroll to position [1925, 0]
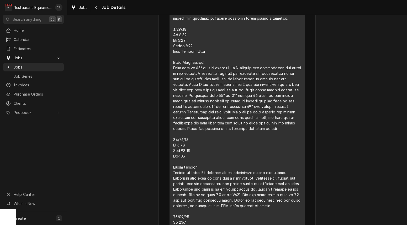
scroll to position [1592, 0]
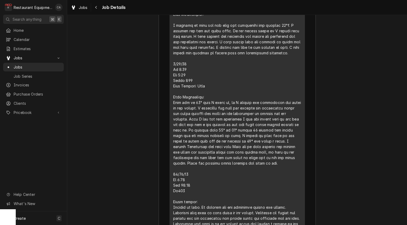
click at [137, 146] on div "Job Summary Roopairs Job ID JOB-8432 Service Type Service Call (Break/Fix) Job …" at bounding box center [237, 17] width 340 height 1511
click at [82, 9] on span "Jobs" at bounding box center [83, 8] width 9 height 6
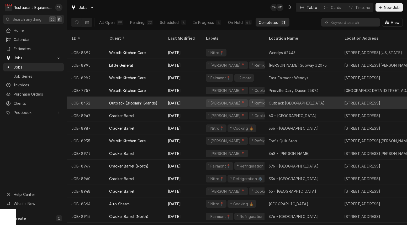
click at [277, 100] on div "Outback Princeton" at bounding box center [297, 103] width 56 height 6
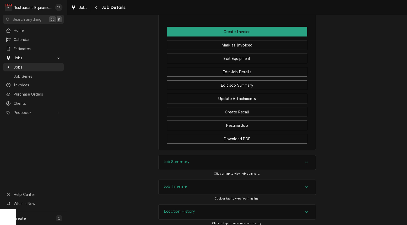
drag, startPoint x: 174, startPoint y: 159, endPoint x: 157, endPoint y: 144, distance: 23.1
click at [171, 159] on h3 "Job Summary" at bounding box center [177, 161] width 26 height 5
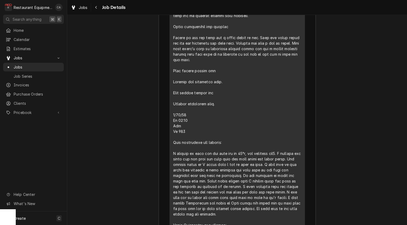
scroll to position [1063, 0]
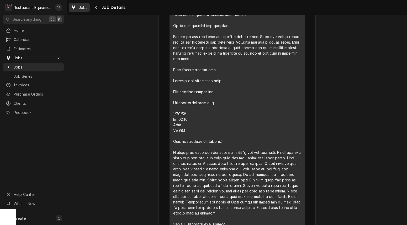
click at [82, 10] on span "Jobs" at bounding box center [83, 8] width 9 height 6
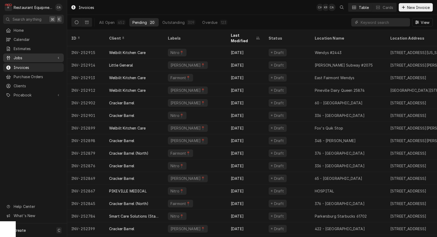
click at [14, 55] on span "Jobs" at bounding box center [34, 58] width 40 height 6
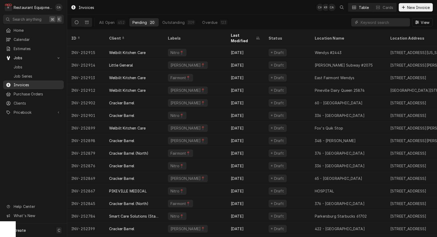
click at [18, 65] on span "Jobs" at bounding box center [38, 67] width 48 height 6
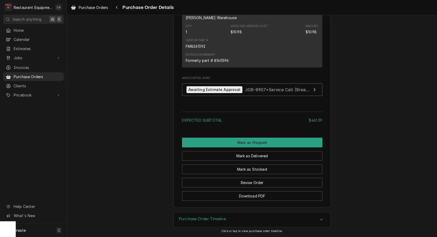
drag, startPoint x: 207, startPoint y: 219, endPoint x: 177, endPoint y: 193, distance: 39.4
click at [206, 218] on h3 "Purchase Order Timeline" at bounding box center [202, 219] width 47 height 5
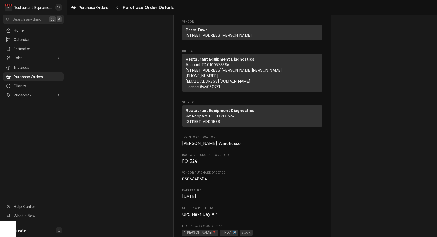
scroll to position [44, 0]
click at [118, 7] on icon "Navigate back" at bounding box center [117, 8] width 2 height 4
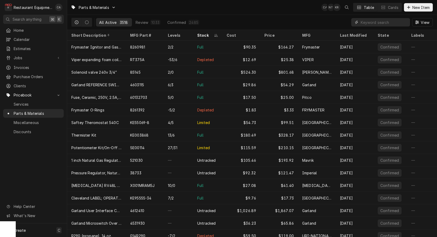
click at [385, 22] on input "Dynamic Content Wrapper" at bounding box center [384, 22] width 47 height 8
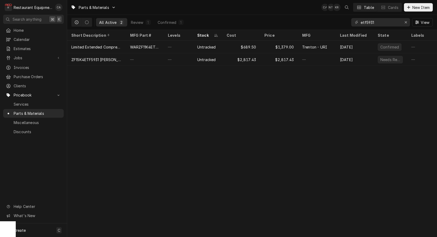
click at [275, 86] on div "Parts & Materials CA NT KR Table Cards New Item All Active 2 Review 1 Confirmed…" at bounding box center [252, 118] width 370 height 237
drag, startPoint x: 380, startPoint y: 24, endPoint x: 345, endPoint y: 21, distance: 35.3
click at [345, 21] on div "All Active 2 Review 1 Confirmed 1 etf5931 View" at bounding box center [252, 22] width 362 height 15
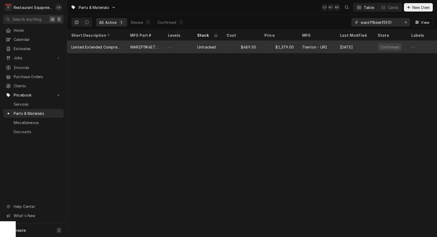
type input "warzf11k4etf5931"
click at [229, 48] on div "$689.50" at bounding box center [242, 47] width 38 height 13
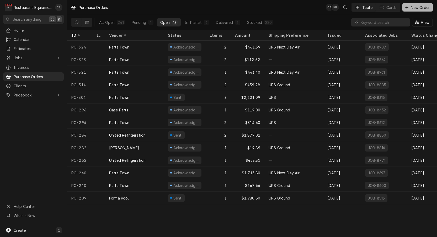
click at [424, 7] on span "New Order" at bounding box center [420, 8] width 21 height 6
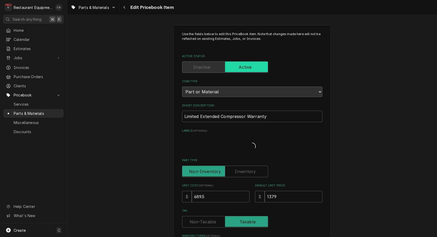
type textarea "x"
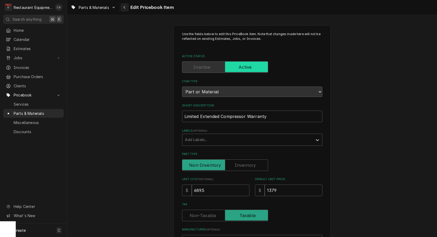
click at [123, 8] on div "Navigate back" at bounding box center [124, 7] width 5 height 5
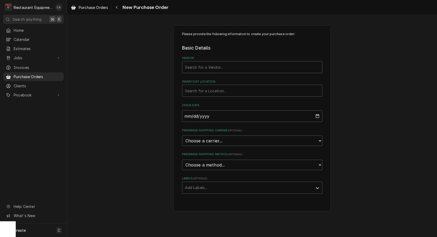
click at [212, 65] on div "Search for a Vendor..." at bounding box center [252, 68] width 135 height 6
type input "united"
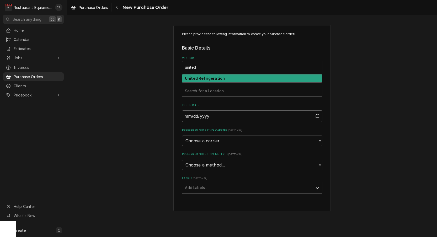
click at [206, 78] on strong "United Refrigeration" at bounding box center [205, 78] width 40 height 4
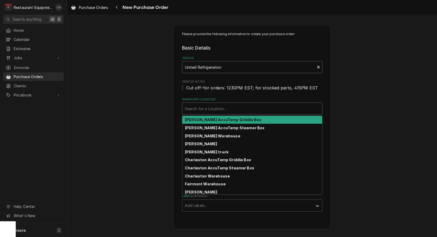
click at [201, 107] on div "Search for a Location..." at bounding box center [252, 109] width 135 height 6
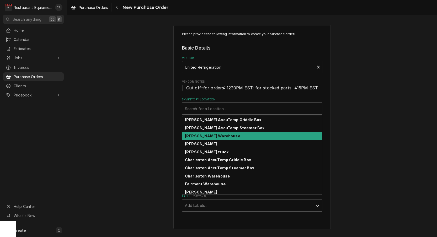
drag, startPoint x: 206, startPoint y: 136, endPoint x: 182, endPoint y: 126, distance: 25.9
click at [204, 135] on strong "[PERSON_NAME] Warehouse" at bounding box center [212, 136] width 55 height 4
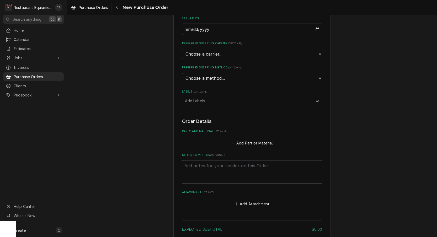
scroll to position [106, 0]
select select "0"
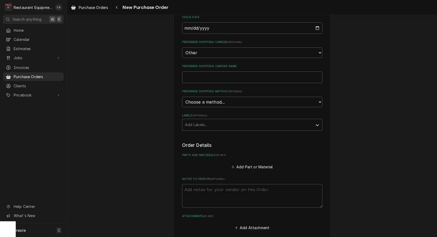
click at [201, 75] on input "Preferred Shipping Carrier Name" at bounding box center [252, 78] width 140 height 12
type textarea "x"
type input "P"
type textarea "x"
type input "Pi"
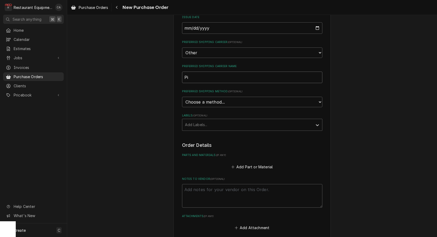
type textarea "x"
type input "Pic"
type textarea "x"
type input "Pick"
type textarea "x"
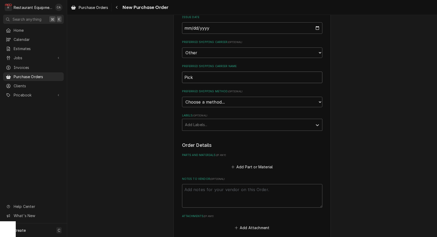
type input "Pick"
type textarea "x"
type input "Pick U"
type textarea "x"
type input "Pick Up"
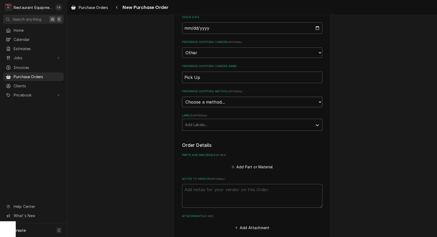
select select "0"
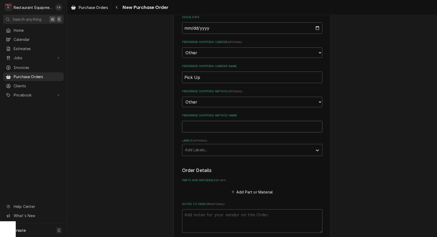
click at [198, 121] on input "Preferred Shipping Method Name" at bounding box center [252, 127] width 140 height 12
type textarea "x"
type input "P"
type textarea "x"
type input "Pi"
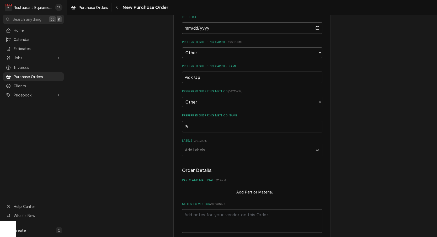
type textarea "x"
type input "Pic"
type textarea "x"
type input "Pick"
type textarea "x"
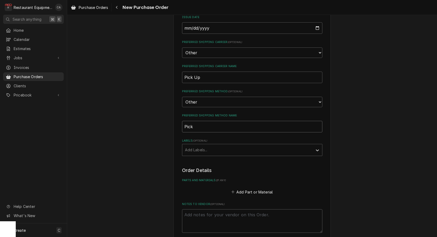
type input "Pick"
type textarea "x"
type input "Pick U"
type textarea "x"
type input "Pick Up"
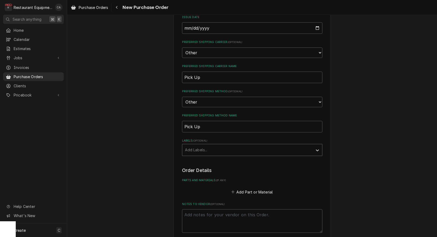
drag, startPoint x: 193, startPoint y: 139, endPoint x: 196, endPoint y: 145, distance: 7.4
click at [193, 147] on div "Add Labels..." at bounding box center [247, 150] width 125 height 6
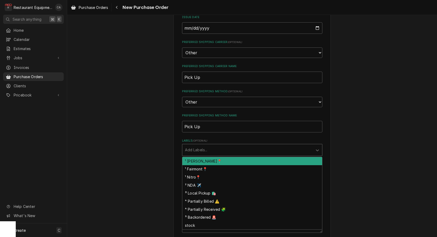
click at [196, 157] on div "¹ [PERSON_NAME]📍" at bounding box center [252, 161] width 140 height 8
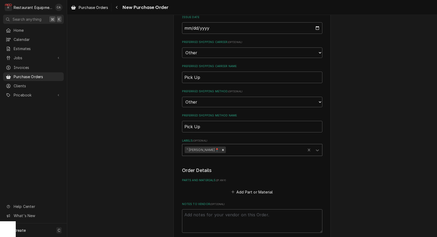
scroll to position [121, 0]
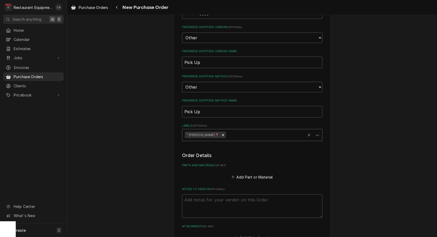
click at [233, 130] on div "Labels" at bounding box center [265, 134] width 76 height 9
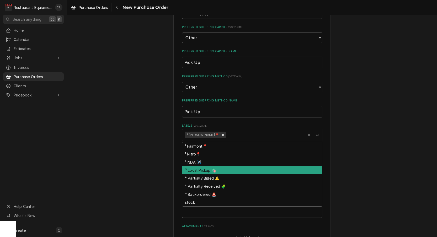
drag, startPoint x: 206, startPoint y: 161, endPoint x: 195, endPoint y: 151, distance: 14.8
click at [206, 166] on div "³ Local Pickup 🛍️" at bounding box center [252, 170] width 140 height 8
type textarea "x"
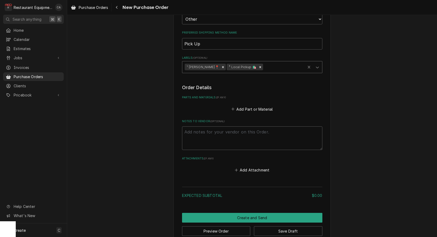
scroll to position [189, 0]
click at [247, 106] on button "Add Part or Material" at bounding box center [251, 109] width 43 height 7
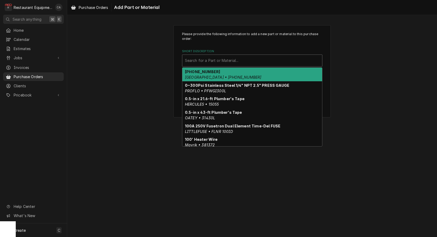
click at [207, 61] on div "Search for a Part or Material..." at bounding box center [252, 61] width 135 height 6
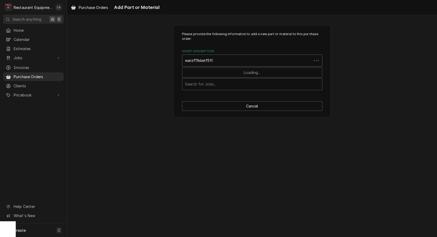
type input "warzf11k4etf5931"
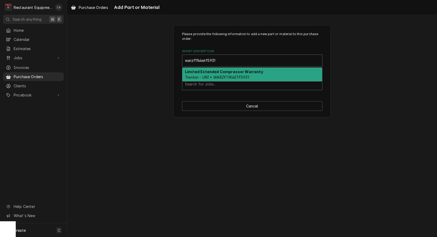
drag, startPoint x: 208, startPoint y: 72, endPoint x: 233, endPoint y: 89, distance: 30.1
click at [208, 72] on strong "Limited Extended Compressor Warranty" at bounding box center [224, 72] width 78 height 4
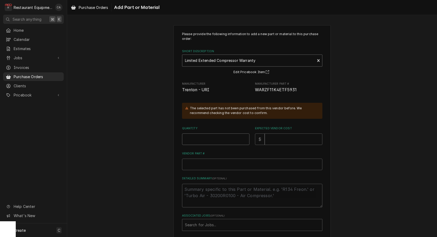
click at [200, 139] on input "Quantity" at bounding box center [215, 140] width 67 height 12
type textarea "x"
type input "1"
type textarea "x"
type input "6"
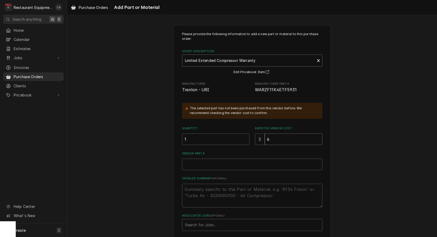
type textarea "x"
type input "68"
type textarea "x"
type input "689"
type textarea "x"
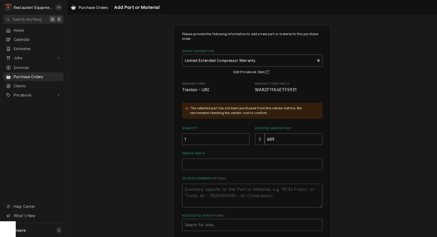
type input "689.5"
type textarea "x"
type input "689.50"
click at [197, 166] on input "Vendor Part #" at bounding box center [252, 165] width 140 height 12
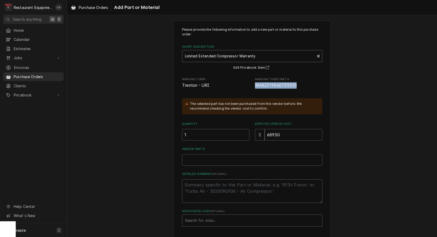
drag, startPoint x: 297, startPoint y: 83, endPoint x: 260, endPoint y: 84, distance: 37.0
click at [255, 83] on span "WARZF11K4ETF5931" at bounding box center [288, 85] width 67 height 6
copy span "WARZF11K4ETF5931"
click at [203, 159] on input "Vendor Part #" at bounding box center [252, 160] width 140 height 12
paste input "WARZF11K4ETF5931"
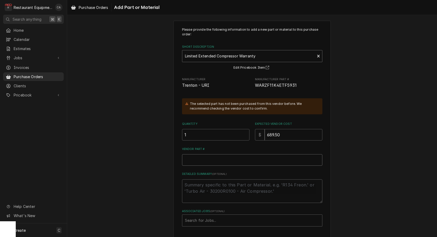
type textarea "x"
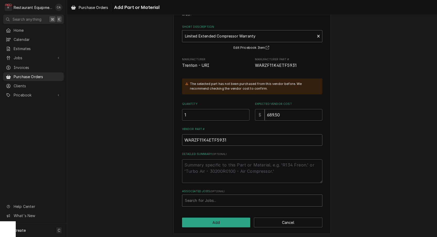
scroll to position [24, 0]
type input "WARZF11K4ETF5931"
click at [207, 200] on div "Search for Jobs..." at bounding box center [252, 201] width 135 height 6
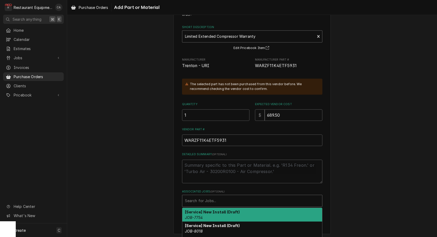
scroll to position [0, 0]
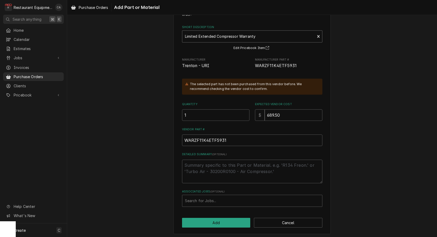
click at [98, 95] on div "Please provide the following information to add a new part or material to this …" at bounding box center [252, 117] width 370 height 243
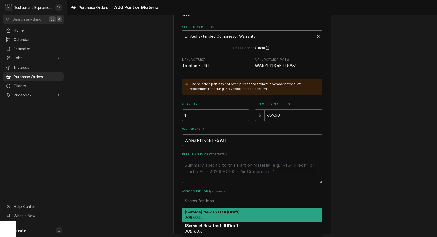
click at [227, 199] on div "Associated Jobs" at bounding box center [252, 200] width 135 height 9
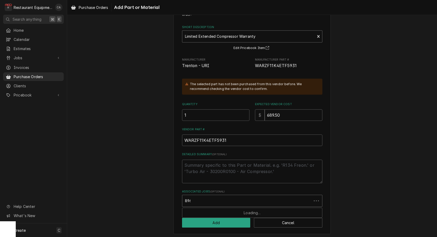
type input "8965"
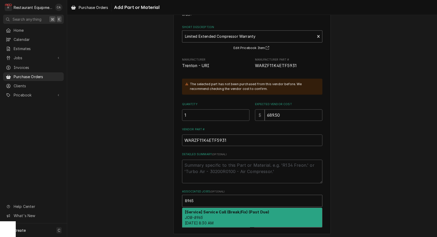
click at [221, 210] on strong "[Service] Service Call (Break/Fix) (Past Due)" at bounding box center [227, 212] width 84 height 4
type textarea "x"
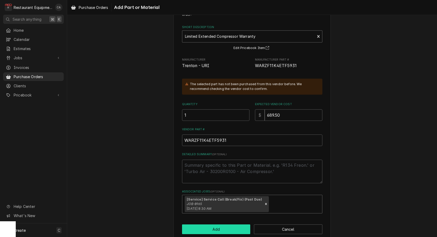
click at [211, 225] on button "Add" at bounding box center [216, 230] width 69 height 10
type textarea "x"
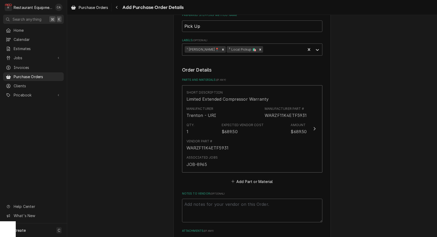
scroll to position [208, 0]
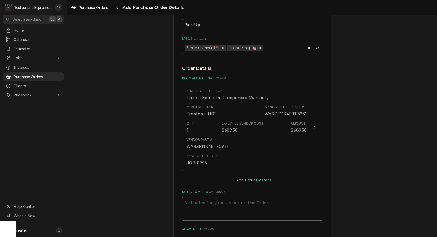
click at [244, 176] on button "Add Part or Material" at bounding box center [251, 179] width 43 height 7
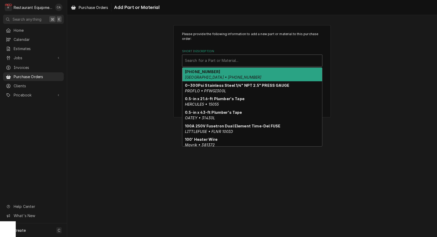
click at [202, 59] on div "Search for a Part or Material..." at bounding box center [252, 61] width 135 height 6
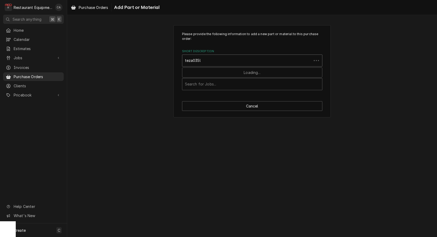
type input "teza035l8"
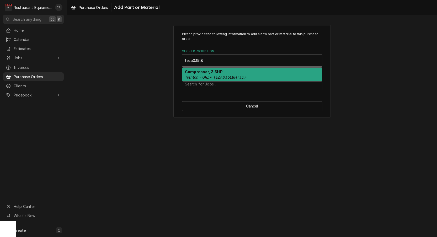
click at [205, 74] on div "Compressor, 3.5HP Trenton - URI • TEZA035L8HT3DF" at bounding box center [252, 75] width 140 height 14
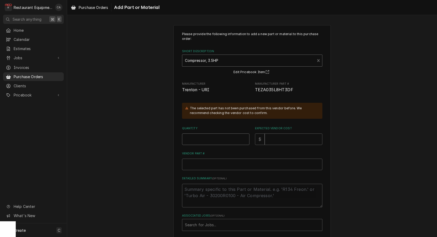
click at [193, 142] on input "Quantity" at bounding box center [215, 140] width 67 height 12
type textarea "x"
type input "1"
type textarea "x"
type input "4"
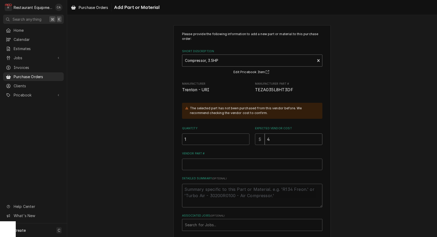
type textarea "x"
type input "49"
type textarea "x"
type input "496"
type textarea "x"
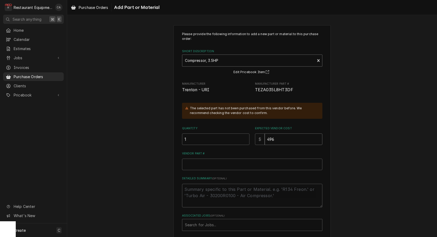
type input "4966"
type textarea "x"
type input "4966.2"
type textarea "x"
type input "4966.20"
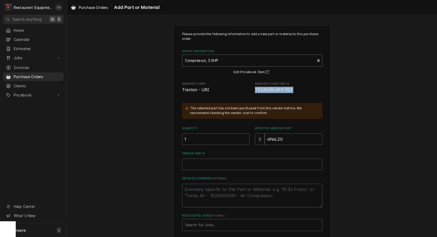
drag, startPoint x: 296, startPoint y: 90, endPoint x: 256, endPoint y: 88, distance: 40.7
click at [256, 88] on span "TEZA035L8HT3DF" at bounding box center [288, 90] width 67 height 6
copy span "TEZA035L8HT3DF"
click at [201, 162] on input "Vendor Part #" at bounding box center [252, 165] width 140 height 12
paste input "TEZA035L8HT3DF"
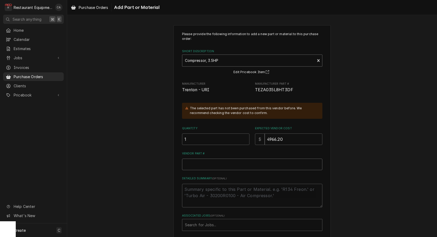
type textarea "x"
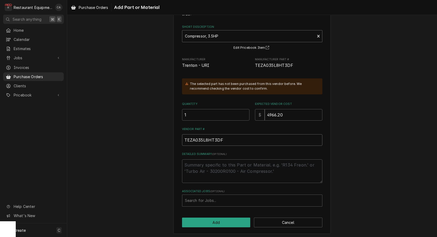
scroll to position [24, 0]
type input "TEZA035L8HT3DF"
click at [199, 198] on div "Search for Jobs..." at bounding box center [252, 201] width 135 height 6
type input "8965"
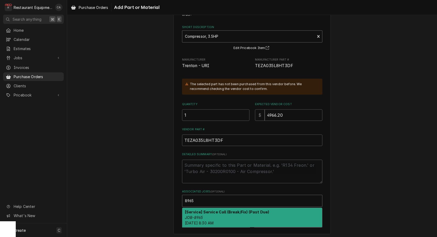
click at [186, 216] on em "JOB-8965" at bounding box center [194, 218] width 18 height 4
type textarea "x"
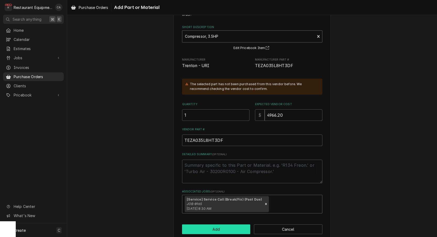
click at [213, 228] on button "Add" at bounding box center [216, 230] width 69 height 10
type textarea "x"
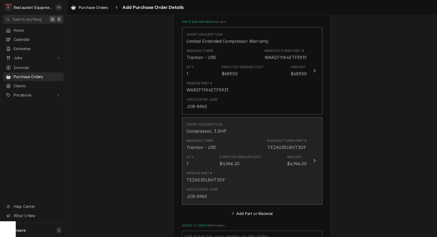
scroll to position [268, 0]
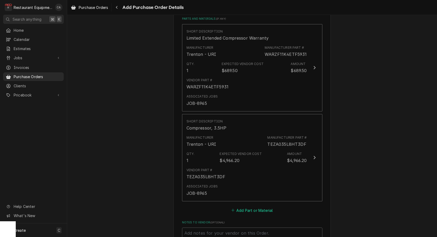
click at [253, 207] on button "Add Part or Material" at bounding box center [251, 210] width 43 height 7
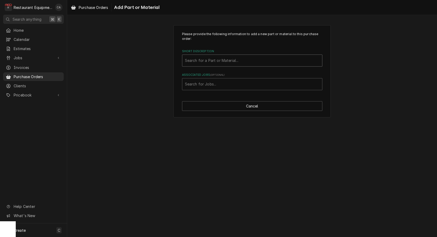
click at [208, 61] on div "Search for a Part or Material..." at bounding box center [252, 61] width 135 height 6
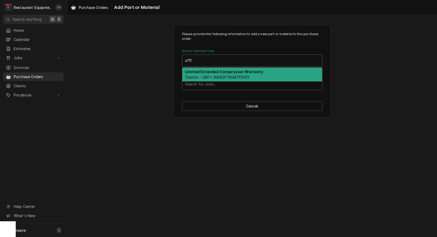
type input "zf11"
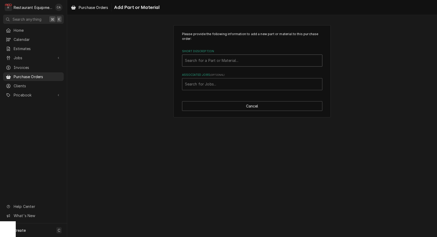
click at [157, 79] on div "Please provide the following information to add a new part or material to this …" at bounding box center [252, 71] width 370 height 102
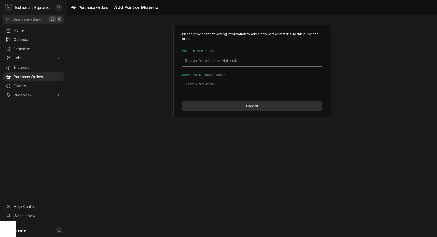
click at [259, 107] on button "Cancel" at bounding box center [252, 106] width 140 height 10
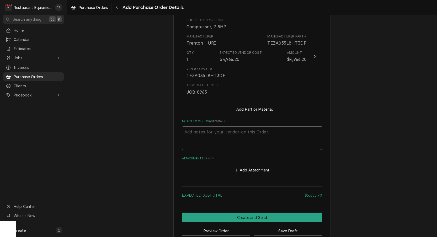
scroll to position [369, 0]
click at [284, 227] on button "Save Draft" at bounding box center [288, 232] width 69 height 10
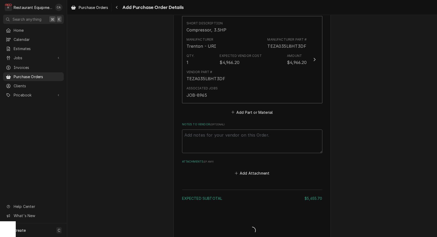
type textarea "x"
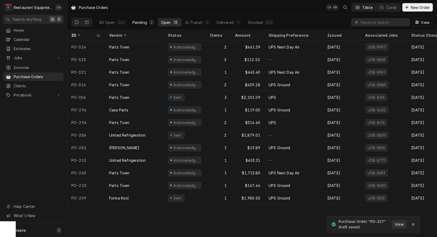
click at [137, 23] on div "Pending" at bounding box center [140, 23] width 14 height 6
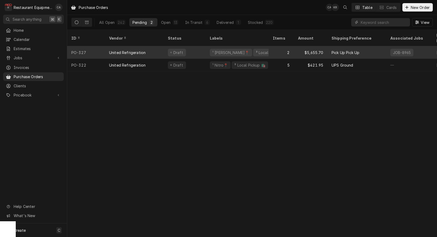
click at [150, 47] on div "United Refrigeration" at bounding box center [134, 52] width 59 height 13
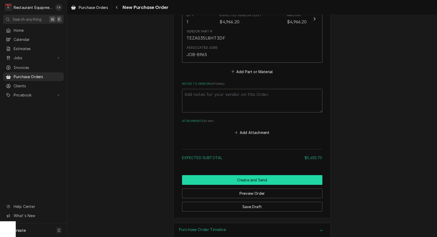
click at [252, 175] on button "Create and Send" at bounding box center [252, 180] width 140 height 10
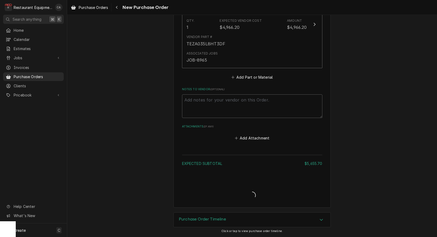
type textarea "x"
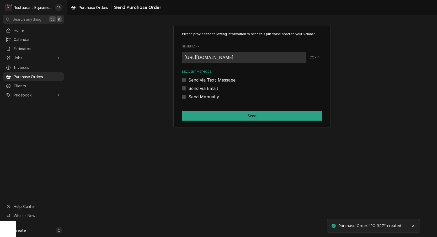
click at [201, 96] on label "Send Manually" at bounding box center [203, 97] width 31 height 6
click at [201, 96] on input "Send Manually" at bounding box center [258, 100] width 140 height 12
checkbox input "true"
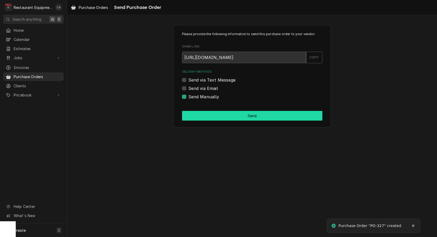
click at [239, 117] on button "Send" at bounding box center [252, 116] width 140 height 10
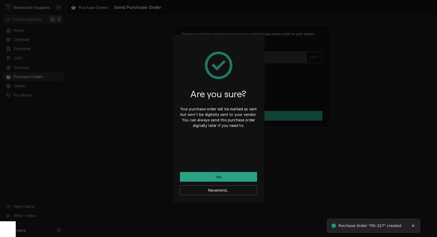
drag, startPoint x: 214, startPoint y: 174, endPoint x: 206, endPoint y: 175, distance: 7.9
click at [214, 174] on button "Yes" at bounding box center [218, 177] width 77 height 10
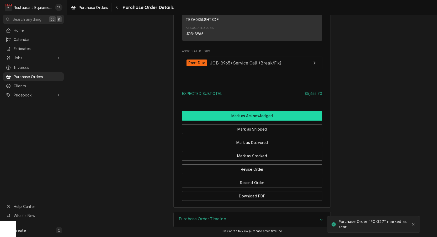
scroll to position [447, 0]
click at [244, 117] on button "Mark as Acknowledged" at bounding box center [252, 116] width 140 height 10
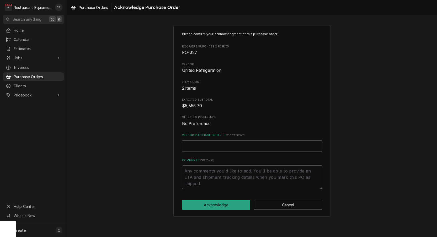
click at [210, 143] on input "Vendor Purchase Order ID ( if different )" at bounding box center [252, 146] width 140 height 12
type textarea "x"
type input "1"
type textarea "x"
type input "15"
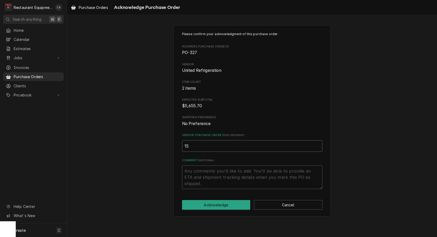
type textarea "x"
type input "154"
type textarea "x"
type input "1545"
type textarea "x"
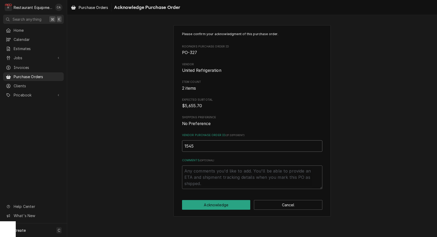
type input "15454"
type textarea "x"
type input "154541"
type textarea "x"
type input "1545410"
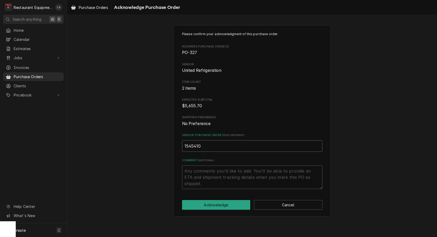
type textarea "x"
type input "15454107"
type textarea "x"
type input "15454107-"
type textarea "x"
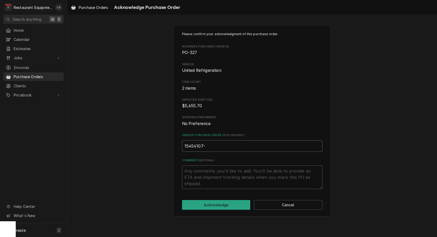
type input "15454107-0"
type textarea "x"
type input "15454107-00"
click at [216, 201] on button "Acknowledge" at bounding box center [216, 205] width 69 height 10
type textarea "x"
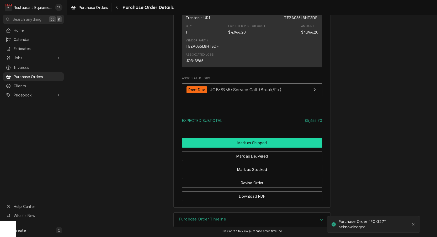
click at [248, 144] on button "Mark as Shipped" at bounding box center [252, 143] width 140 height 10
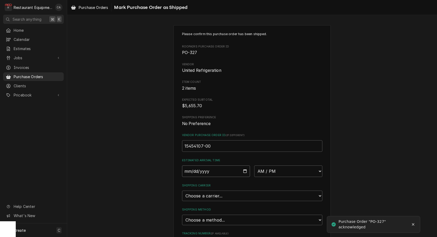
drag, startPoint x: 214, startPoint y: 168, endPoint x: 215, endPoint y: 176, distance: 8.4
click at [214, 168] on input "Date" at bounding box center [216, 172] width 68 height 12
click at [196, 168] on input "Date" at bounding box center [216, 171] width 68 height 12
type input "[DATE]"
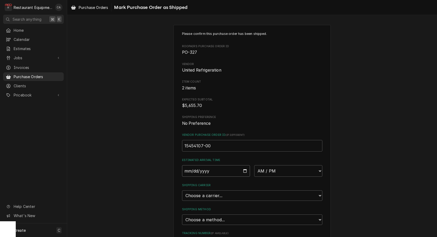
type textarea "x"
select select "15:00:00"
type textarea "x"
select select "0"
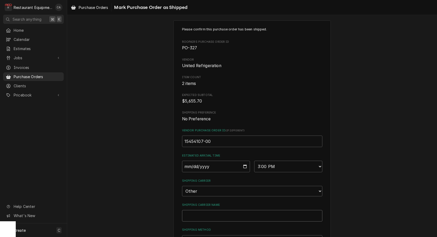
click at [200, 210] on input "Shipping Carrier Name" at bounding box center [252, 216] width 140 height 12
type textarea "x"
type input "D"
type textarea "x"
type input "De"
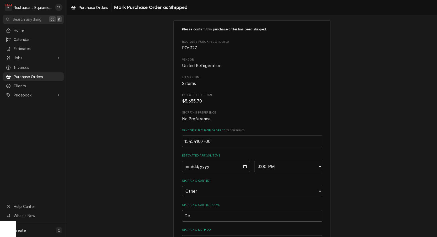
type textarea "x"
type input "Der"
type textarea "x"
type input "Dere"
type textarea "x"
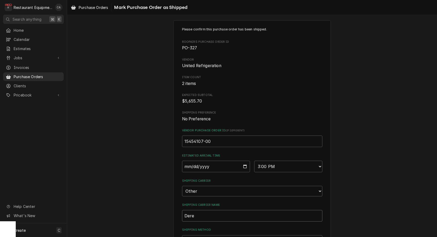
type input "[PERSON_NAME]"
type textarea "x"
type input "[PERSON_NAME]"
type textarea "x"
type input "[PERSON_NAME]"
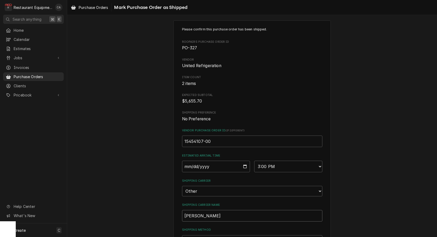
type textarea "x"
type input "[PERSON_NAME]"
type textarea "x"
type input "[PERSON_NAME]"
type textarea "x"
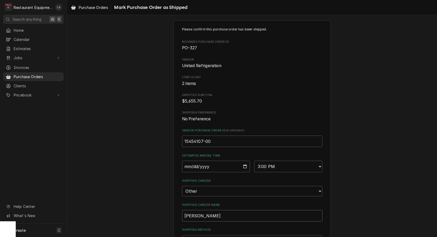
type input "[PERSON_NAME]"
type textarea "x"
type input "[PERSON_NAME]"
type textarea "x"
type input "[PERSON_NAME] picked"
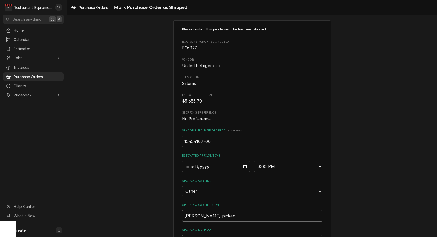
type textarea "x"
type input "[PERSON_NAME] picked"
type textarea "x"
type input "Derek picked u"
type textarea "x"
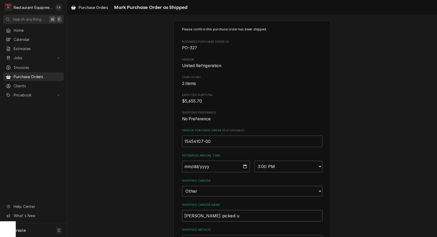
type input "Derek picked up"
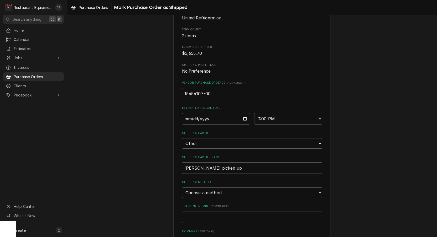
scroll to position [64, 0]
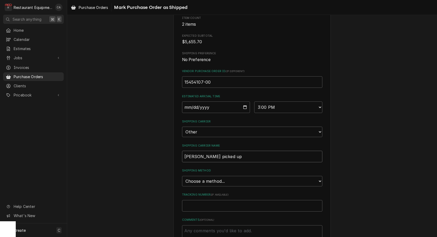
type textarea "x"
type input "Derek picked up"
type textarea "x"
type input "Derek picked up i"
type textarea "x"
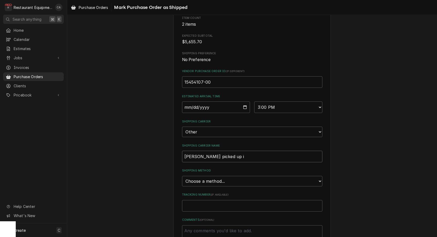
type input "Derek picked up in"
type textarea "x"
type input "Derek picked up in"
type textarea "x"
type input "Derek picked up in C"
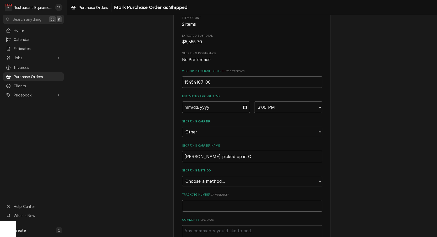
type textarea "x"
type input "Derek picked up in Ch"
type textarea "x"
type input "Derek picked up in Cha"
type textarea "x"
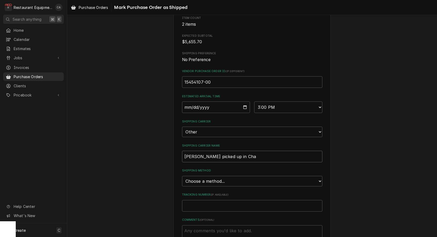
type input "Derek picked up in Char"
type textarea "x"
type input "Derek picked up in Charl"
type textarea "x"
type input "Derek picked up in Charle"
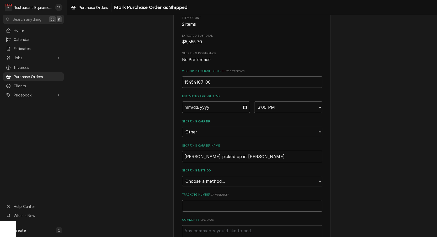
type textarea "x"
type input "Derek picked up in Charles"
type textarea "x"
type input "Derek picked up in Charlest"
type textarea "x"
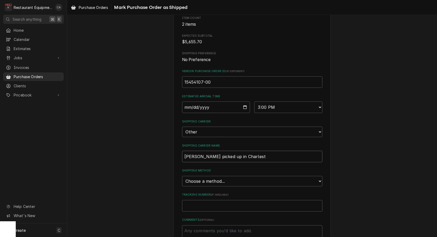
type input "Derek picked up in Charlesto"
type textarea "x"
type input "Derek picked up in Charleston"
select select "0"
click at [202, 200] on input "Shipping Method Name" at bounding box center [252, 206] width 140 height 12
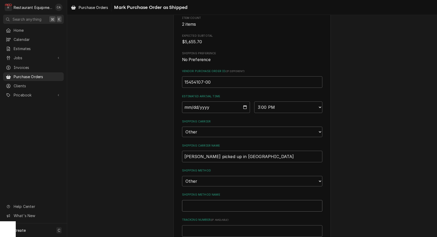
scroll to position [65, 0]
drag, startPoint x: 249, startPoint y: 150, endPoint x: 201, endPoint y: 192, distance: 64.6
click at [249, 150] on input "Derek picked up in Charleston" at bounding box center [252, 156] width 140 height 12
click at [198, 200] on input "Shipping Method Name" at bounding box center [252, 206] width 140 height 12
drag, startPoint x: 250, startPoint y: 149, endPoint x: 170, endPoint y: 147, distance: 80.6
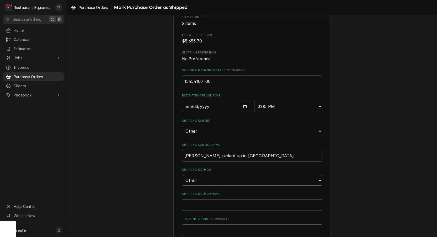
click at [170, 147] on div "Please confirm this purchase order has been shipped. Roopairs Purchase Order ID…" at bounding box center [252, 131] width 370 height 350
drag, startPoint x: 198, startPoint y: 150, endPoint x: 249, endPoint y: 150, distance: 51.2
click at [250, 150] on input "Derek picked up in Charleston" at bounding box center [252, 156] width 140 height 12
type textarea "x"
type input "Derek S"
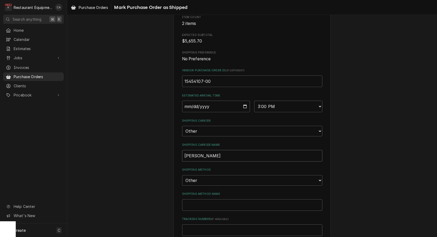
type textarea "x"
type input "Derek St"
type textarea "x"
type input "Derek Ste"
type textarea "x"
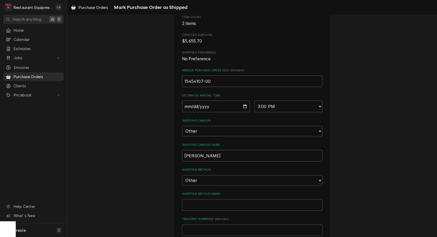
type input "Derek Stew"
type textarea "x"
type input "Derek Stewa"
type textarea "x"
type input "Derek Stewae"
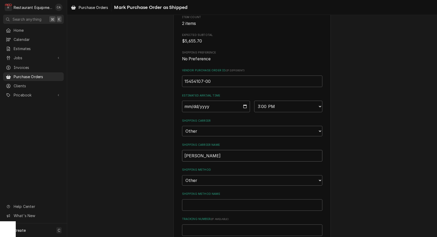
type textarea "x"
type input "Derek Stewaer"
type textarea "x"
drag, startPoint x: 214, startPoint y: 150, endPoint x: 184, endPoint y: 148, distance: 29.7
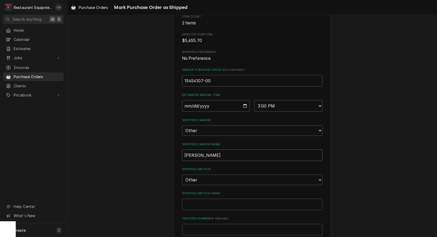
click at [180, 148] on div "Please confirm this purchase order has been shipped. Roopairs Purchase Order ID…" at bounding box center [253, 130] width 158 height 341
type input "Derek Stewart"
click at [203, 199] on input "Shipping Method Name" at bounding box center [252, 205] width 140 height 12
paste input "Derek Stewart"
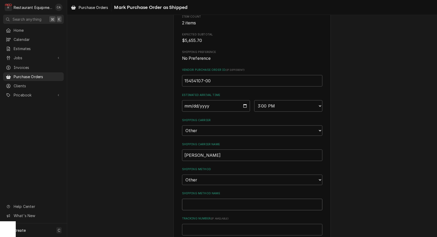
type textarea "x"
type input "Derek Stewart"
type textarea "x"
type input "Derek Stewart'"
type textarea "x"
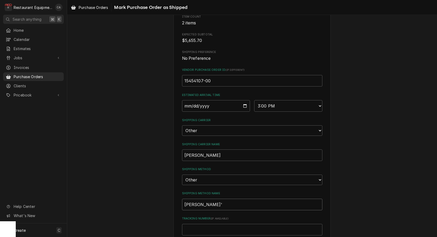
type input "Derek Stewart's"
type textarea "x"
type input "Derek Stewart's"
type textarea "x"
type input "Derek Stewart's t"
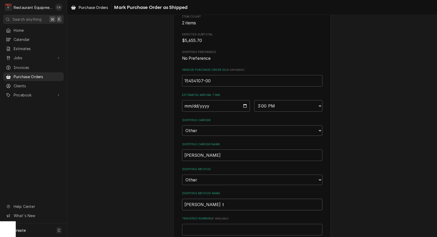
type textarea "x"
type input "Derek Stewart's tr"
type textarea "x"
type input "Derek Stewart's tru"
type textarea "x"
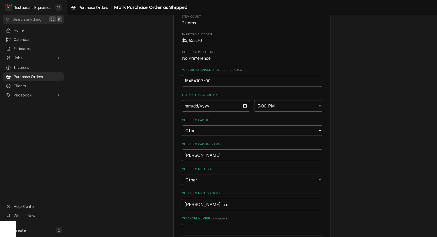
type input "Derek Stewart's truc"
type textarea "x"
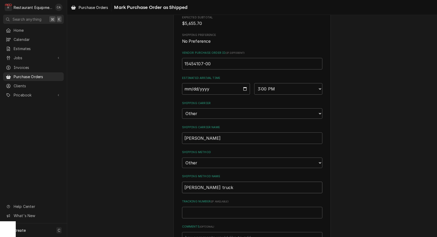
type input "Derek Stewart's truck"
click at [203, 207] on input "Tracking Number ( if available )" at bounding box center [252, 213] width 140 height 12
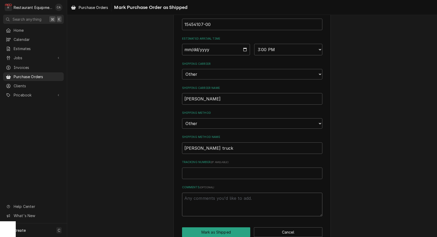
click at [201, 197] on textarea "Comments ( optional )" at bounding box center [252, 205] width 140 height 24
type textarea "x"
type textarea "D"
type textarea "x"
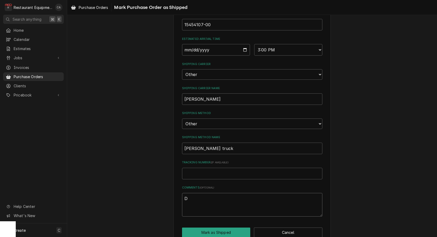
type textarea "De"
type textarea "x"
type textarea "Der"
type textarea "x"
type textarea "Dere"
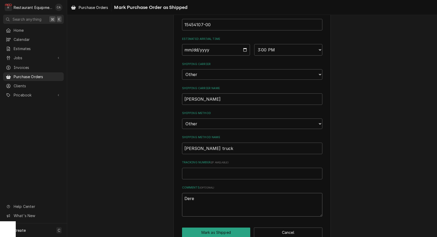
type textarea "x"
type textarea "Derek"
type textarea "x"
type textarea "Derek"
type textarea "x"
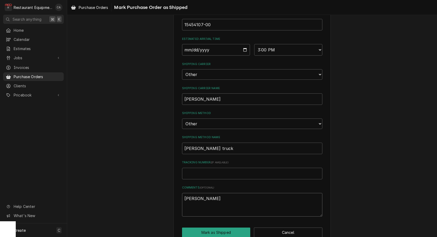
type textarea "Derek w"
type textarea "x"
type textarea "Derek we"
type textarea "x"
type textarea "Derek wen"
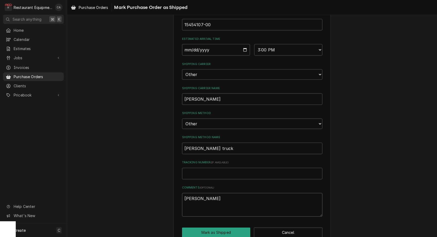
type textarea "x"
type textarea "Derek wen"
type textarea "x"
type textarea "Derek wen t"
type textarea "x"
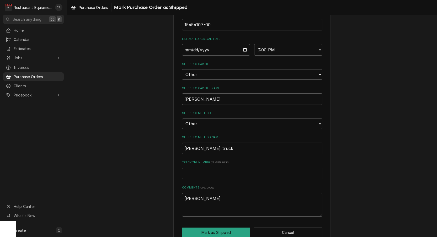
type textarea "Derek wen"
type textarea "x"
type textarea "Derek wen"
type textarea "x"
type textarea "Derek went"
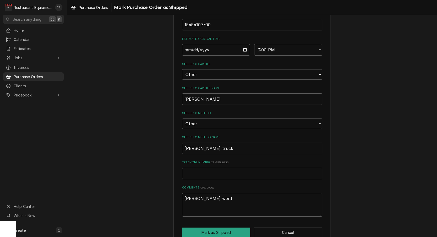
type textarea "x"
type textarea "Derek went"
type textarea "x"
type textarea "Derek went t"
type textarea "x"
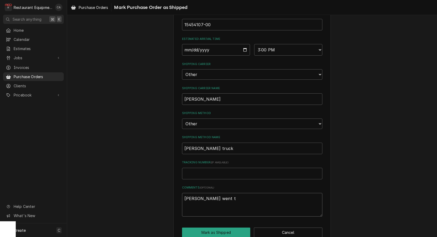
type textarea "Derek went to"
type textarea "x"
type textarea "Derek went to"
type textarea "x"
type textarea "Derek went to C"
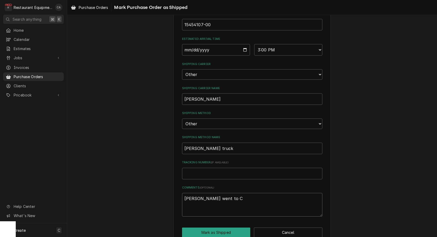
type textarea "x"
type textarea "Derek went to Ca"
type textarea "x"
type textarea "Derek went to Car"
type textarea "x"
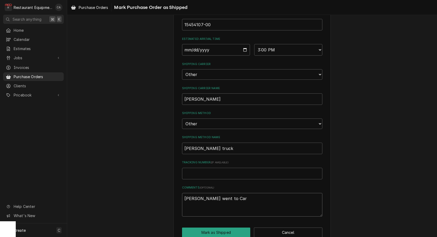
type textarea "Derek went to Ca"
type textarea "x"
type textarea "Derek went to C"
type textarea "x"
type textarea "Derek went to Ch"
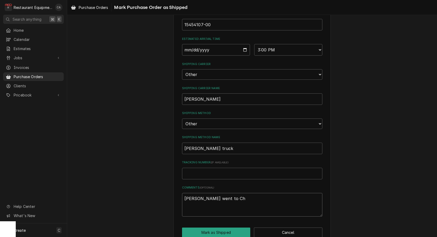
type textarea "x"
type textarea "Derek went to Cha"
type textarea "x"
type textarea "Derek went to Char"
type textarea "x"
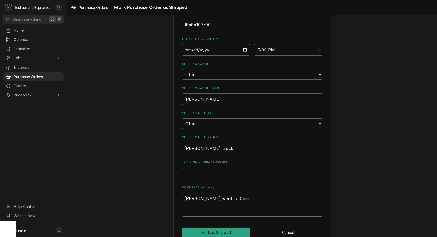
type textarea "Derek went to Charl"
type textarea "x"
type textarea "Derek went to Charle"
type textarea "x"
type textarea "Derek went to Charles"
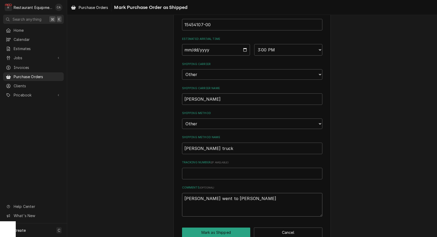
type textarea "x"
type textarea "Derek went to Charlest"
type textarea "x"
type textarea "Derek went to Charlesto"
type textarea "x"
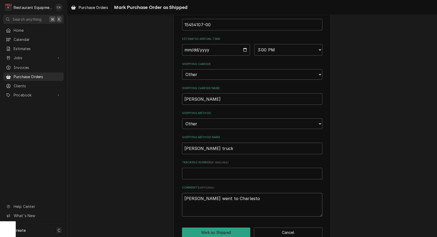
type textarea "Derek went to Charleston"
type textarea "x"
type textarea "Derek went to Charleston"
type textarea "x"
type textarea "Derek went to Charleston a"
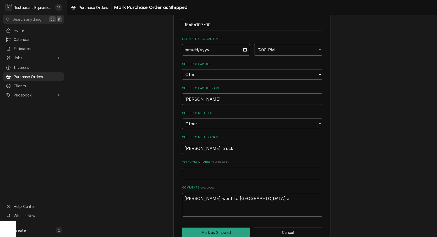
type textarea "x"
type textarea "Derek went to Charleston an"
type textarea "x"
type textarea "Derek went to Charleston and"
type textarea "x"
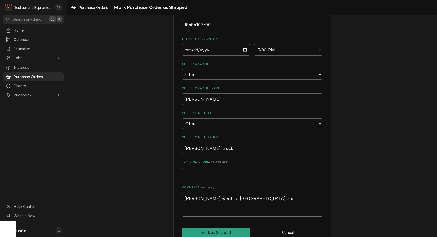
type textarea "Derek went to Charleston and"
type textarea "x"
type textarea "Derek went to Charleston and p"
type textarea "x"
type textarea "Derek went to Charleston and pc"
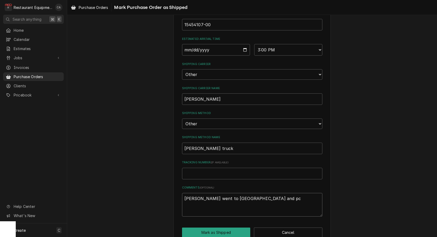
type textarea "x"
type textarea "Derek went to Charleston and pck"
type textarea "x"
type textarea "Derek went to Charleston and pc"
type textarea "x"
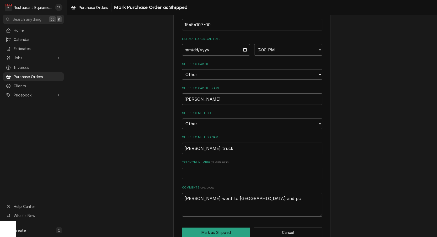
type textarea "Derek went to Charleston and p"
type textarea "x"
type textarea "Derek went to Charleston and pc"
type textarea "x"
type textarea "Derek went to Charleston and pci"
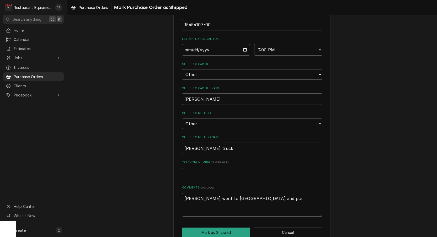
type textarea "x"
type textarea "Derek went to Charleston and pc"
type textarea "x"
type textarea "Derek went to Charleston and p"
type textarea "x"
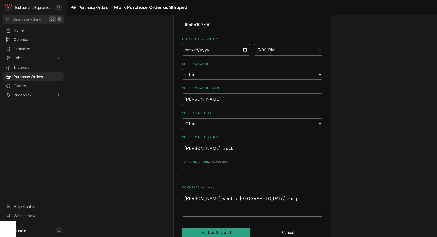
type textarea "Derek went to Charleston and"
type textarea "x"
type textarea "Derek went to Charleston and p"
type textarea "x"
type textarea "Derek went to Charleston and pi"
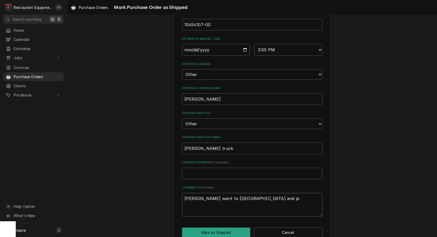
type textarea "x"
type textarea "Derek went to Charleston and pic"
type textarea "x"
type textarea "Derek went to Charleston and pick"
click at [201, 228] on button "Mark as Shipped" at bounding box center [216, 233] width 69 height 10
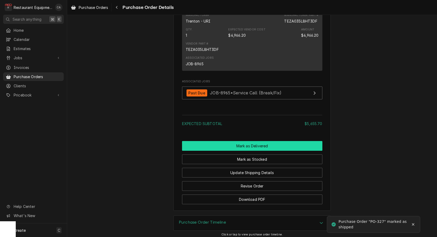
click at [245, 145] on button "Mark as Delivered" at bounding box center [252, 146] width 140 height 10
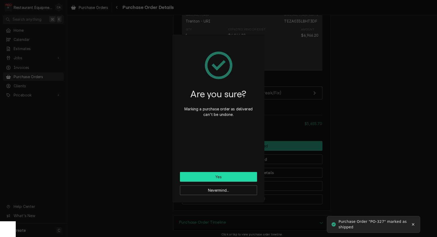
click at [222, 178] on button "Yes" at bounding box center [218, 177] width 77 height 10
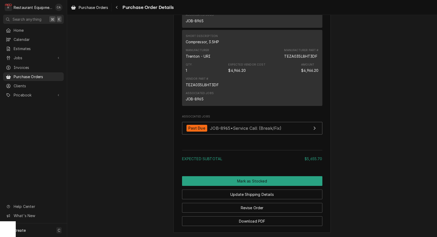
click at [234, 159] on div "Expected Subtotal $5,655.70" at bounding box center [252, 156] width 140 height 17
drag, startPoint x: 245, startPoint y: 183, endPoint x: 274, endPoint y: 201, distance: 33.8
click at [245, 183] on button "Mark as Stocked" at bounding box center [252, 181] width 140 height 10
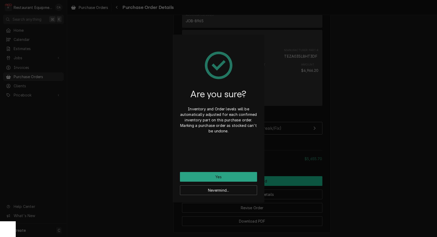
drag, startPoint x: 222, startPoint y: 188, endPoint x: 219, endPoint y: 182, distance: 6.2
click at [155, 153] on div "Are you sure? Inventory and Order levels will be automatically adjusted for eac…" at bounding box center [218, 118] width 437 height 237
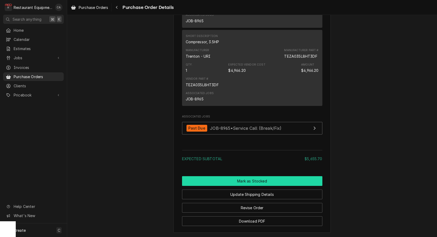
click at [235, 185] on button "Mark as Stocked" at bounding box center [252, 181] width 140 height 10
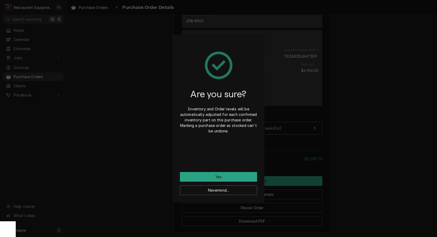
click at [220, 176] on button "Yes" at bounding box center [218, 177] width 77 height 10
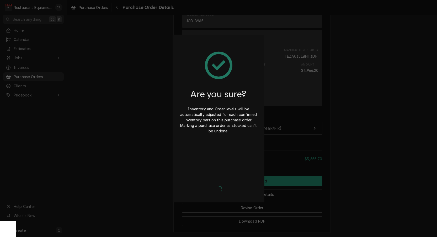
drag, startPoint x: 92, startPoint y: 112, endPoint x: 106, endPoint y: 12, distance: 101.3
click at [92, 109] on div "Are you sure? Inventory and Order levels will be automatically adjusted for eac…" at bounding box center [218, 118] width 437 height 237
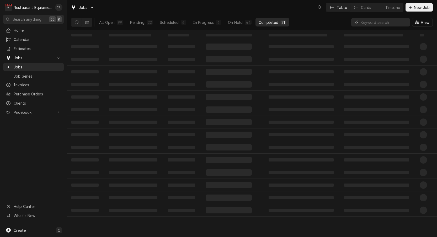
drag, startPoint x: 0, startPoint y: 0, endPoint x: 381, endPoint y: 23, distance: 382.1
click at [381, 23] on input "Dynamic Content Wrapper" at bounding box center [384, 22] width 47 height 8
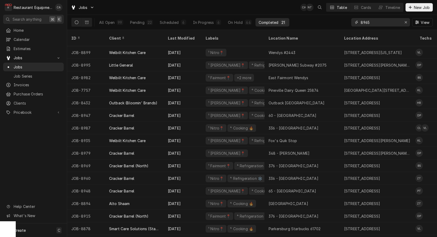
type input "8965"
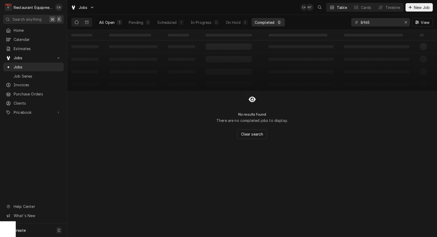
click at [112, 22] on div "All Open" at bounding box center [106, 23] width 15 height 6
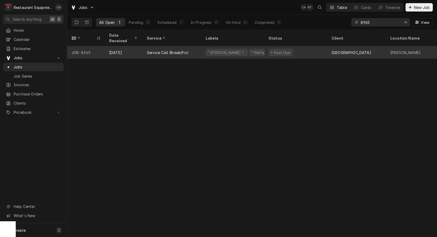
click at [205, 49] on div "¹ Beckley📍 ⁴ Refrigeration ❄️" at bounding box center [233, 52] width 63 height 13
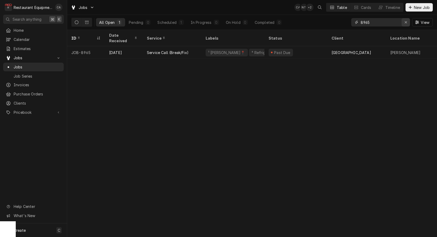
click at [406, 23] on icon "Erase input" at bounding box center [406, 22] width 2 height 2
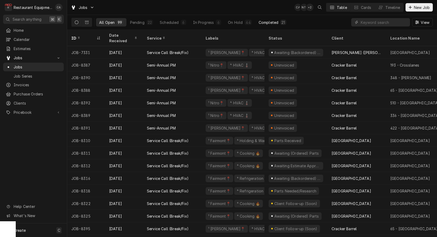
click at [266, 22] on div "Completed" at bounding box center [269, 23] width 20 height 6
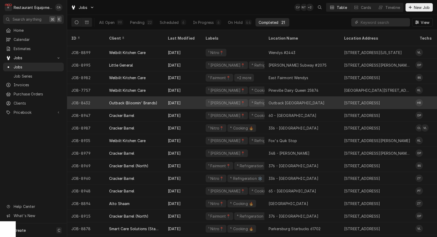
click at [284, 100] on div "Outback [GEOGRAPHIC_DATA]" at bounding box center [297, 103] width 56 height 6
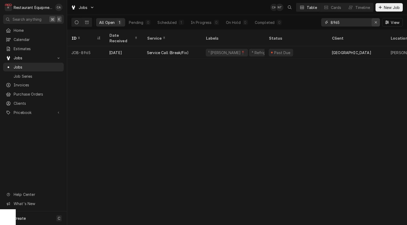
click at [376, 23] on icon "Erase input" at bounding box center [376, 22] width 2 height 2
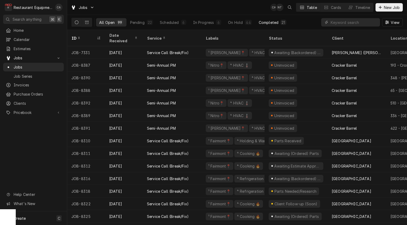
click at [270, 24] on div "Completed" at bounding box center [269, 23] width 20 height 6
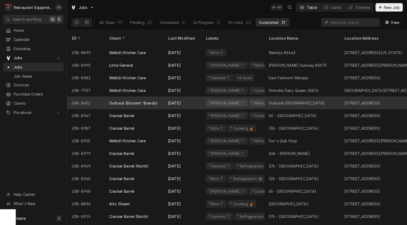
click at [284, 100] on div "Outback Princeton" at bounding box center [297, 103] width 56 height 6
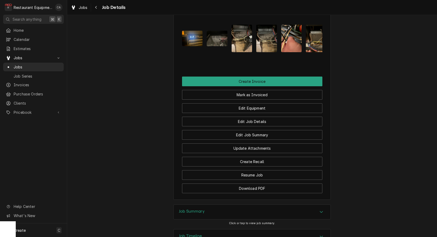
scroll to position [683, 0]
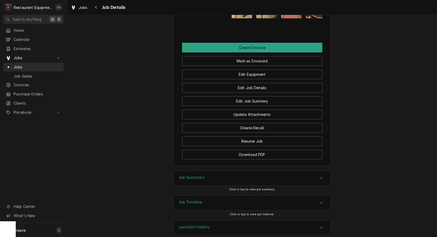
drag, startPoint x: 189, startPoint y: 175, endPoint x: 186, endPoint y: 175, distance: 2.9
click at [188, 175] on h3 "Job Summary" at bounding box center [192, 177] width 26 height 5
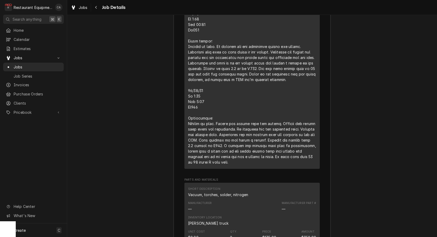
scroll to position [1753, 0]
click at [83, 8] on span "Jobs" at bounding box center [83, 8] width 9 height 6
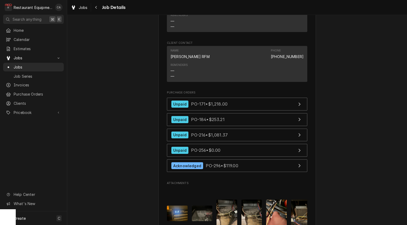
scroll to position [479, 0]
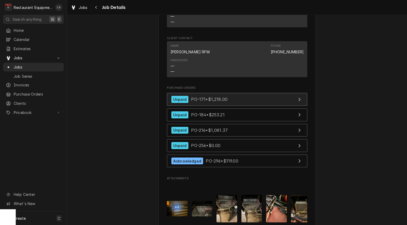
click at [196, 98] on span "PO-171 • $1,218.00" at bounding box center [209, 99] width 36 height 5
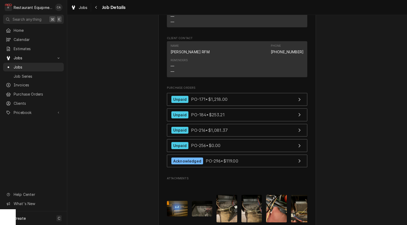
scroll to position [480, 0]
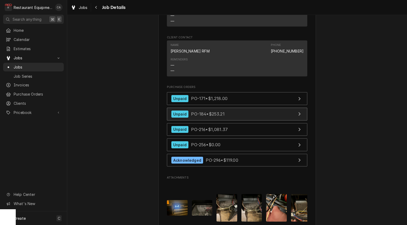
click at [196, 111] on span "PO-184 • $253.21" at bounding box center [207, 113] width 33 height 5
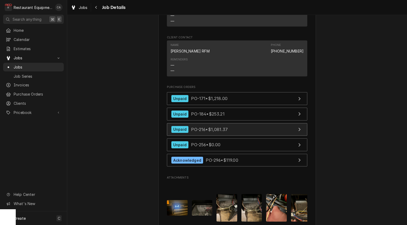
click at [213, 126] on div "Unpaid PO-216 • $1,081.37" at bounding box center [199, 129] width 56 height 7
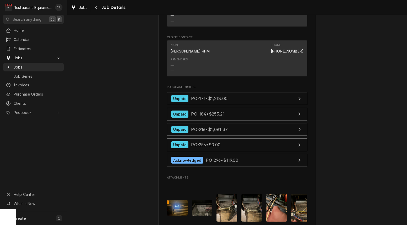
drag, startPoint x: 149, startPoint y: 74, endPoint x: 92, endPoint y: 31, distance: 70.9
click at [83, 8] on span "Jobs" at bounding box center [83, 8] width 9 height 6
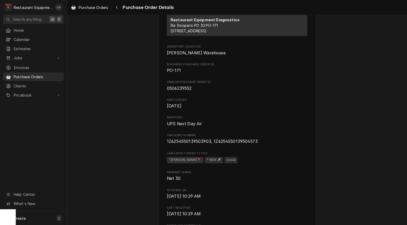
scroll to position [92, 0]
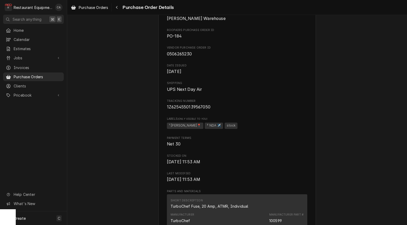
scroll to position [170, 0]
drag, startPoint x: 75, startPoint y: 60, endPoint x: 86, endPoint y: 25, distance: 36.7
click at [98, 8] on span "Purchase Orders" at bounding box center [93, 8] width 29 height 6
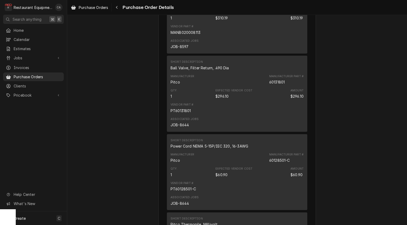
scroll to position [564, 0]
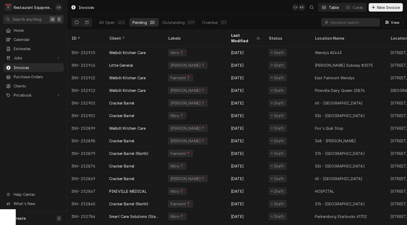
click at [261, 10] on div "Invoices CA KR Table Cards New Invoice" at bounding box center [237, 7] width 340 height 15
click at [280, 15] on div "All Open 452 Pending 20 Outstanding 309 Overdue 123 View" at bounding box center [237, 22] width 332 height 15
click at [269, 9] on div "Invoices CA KR Table Cards New Invoice" at bounding box center [237, 7] width 340 height 15
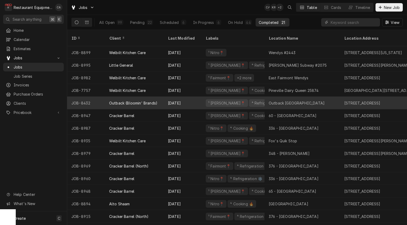
click at [291, 100] on div "Outback [GEOGRAPHIC_DATA]" at bounding box center [297, 103] width 56 height 6
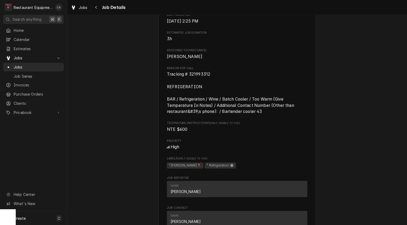
scroll to position [0, 0]
drag, startPoint x: 211, startPoint y: 75, endPoint x: 193, endPoint y: 74, distance: 17.3
click at [189, 74] on span "Tracking # 321993312 REFRIGERATION BAR / Refrigeration / Wine / Batch Cooler / …" at bounding box center [237, 92] width 140 height 43
copy span "321993312"
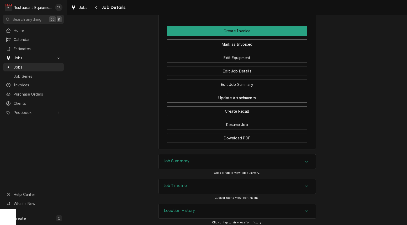
scroll to position [699, 0]
drag, startPoint x: 177, startPoint y: 156, endPoint x: 160, endPoint y: 146, distance: 19.8
click at [177, 159] on h3 "Job Summary" at bounding box center [177, 161] width 26 height 5
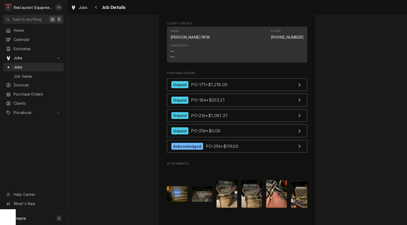
scroll to position [499, 0]
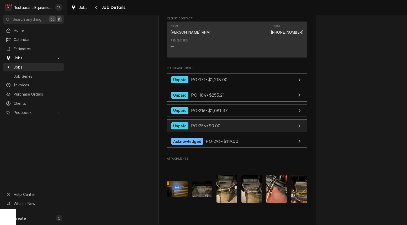
click at [218, 123] on span "PO-256 • $0.00" at bounding box center [205, 125] width 29 height 5
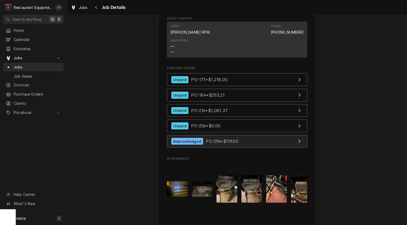
click at [236, 139] on span "PO-296 • $119.00" at bounding box center [222, 141] width 32 height 5
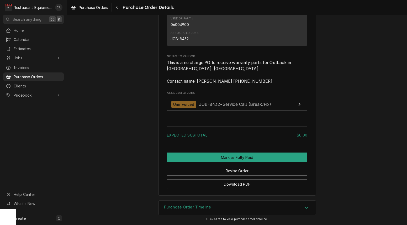
scroll to position [471, 0]
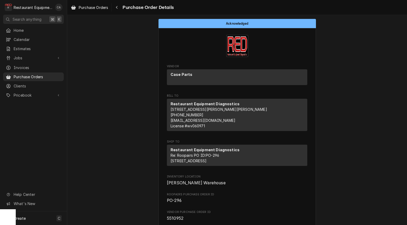
scroll to position [-1, 0]
